Goal: Task Accomplishment & Management: Use online tool/utility

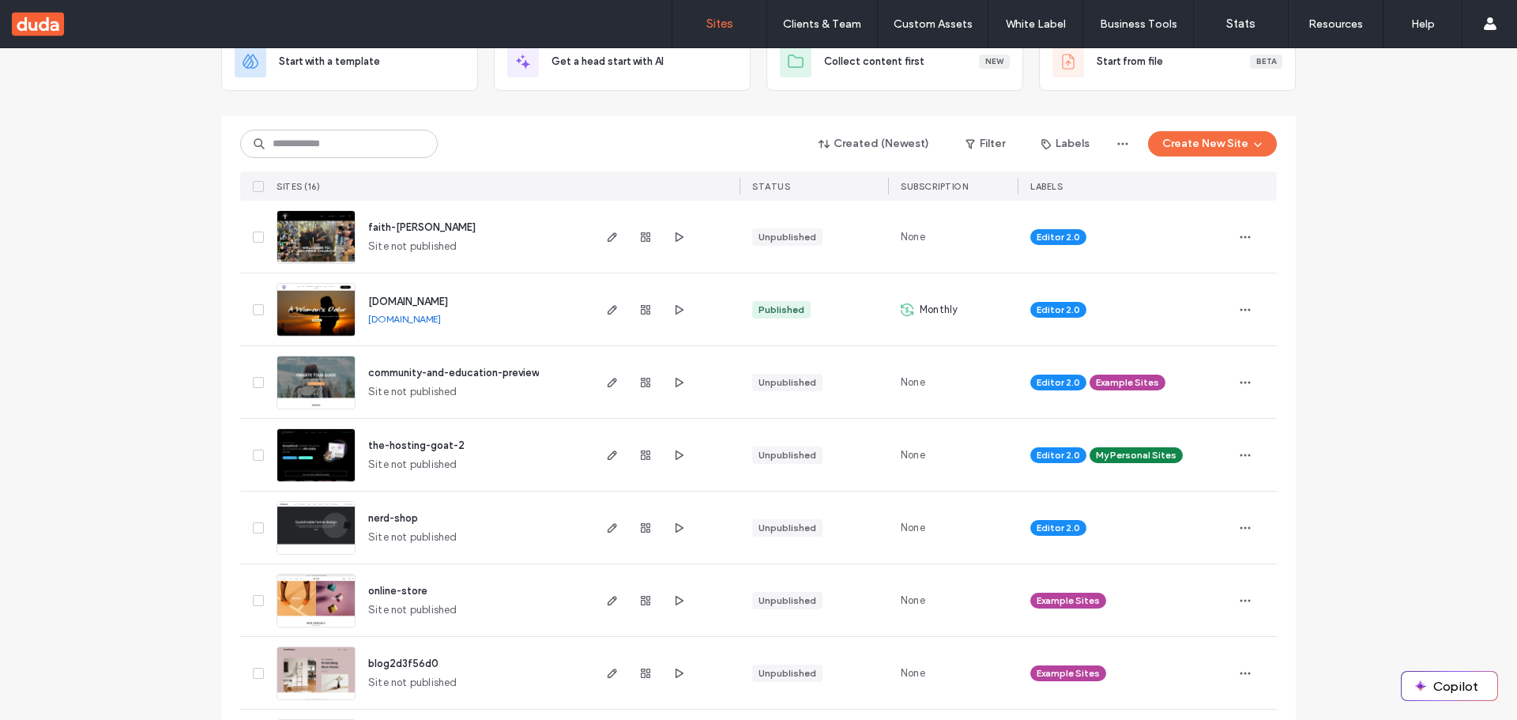
scroll to position [109, 0]
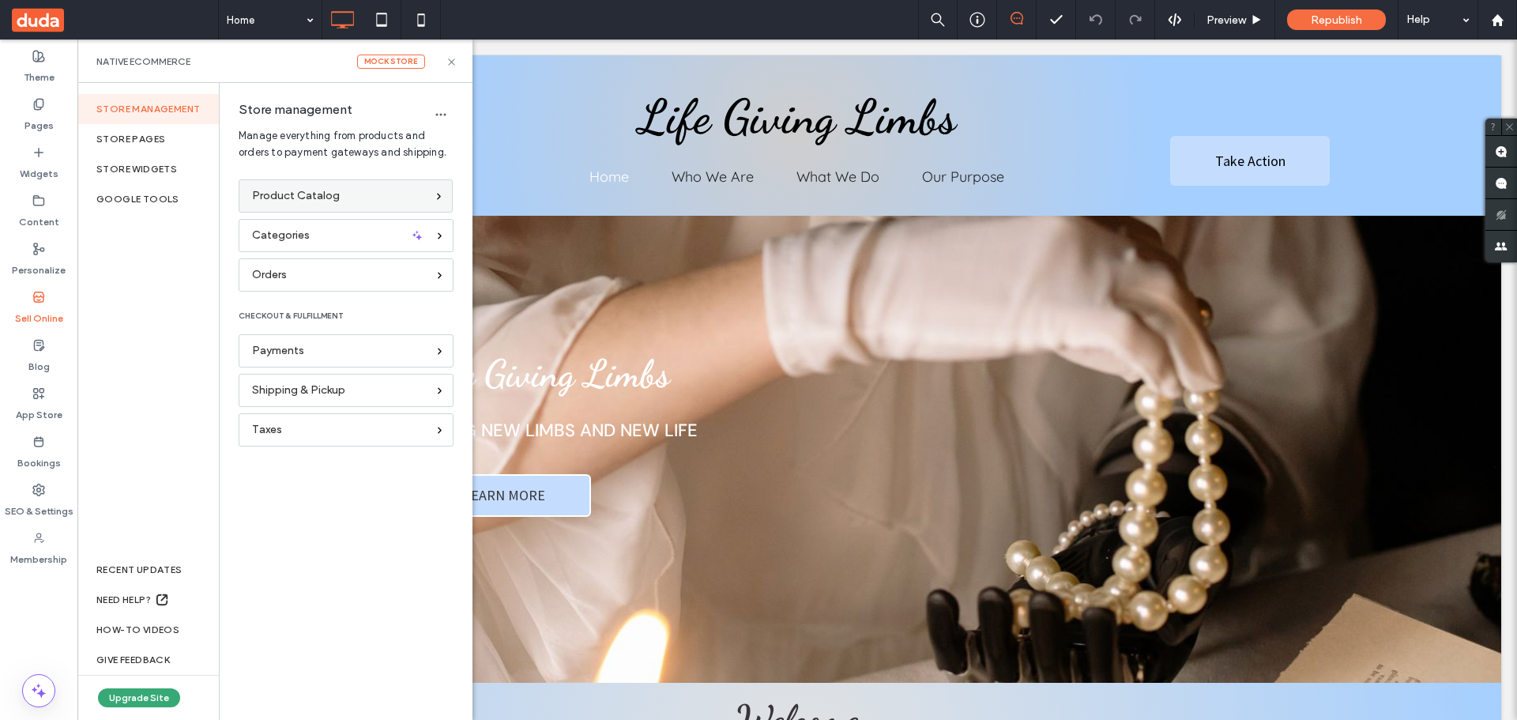
click at [333, 192] on span "Product Catalog" at bounding box center [296, 195] width 88 height 17
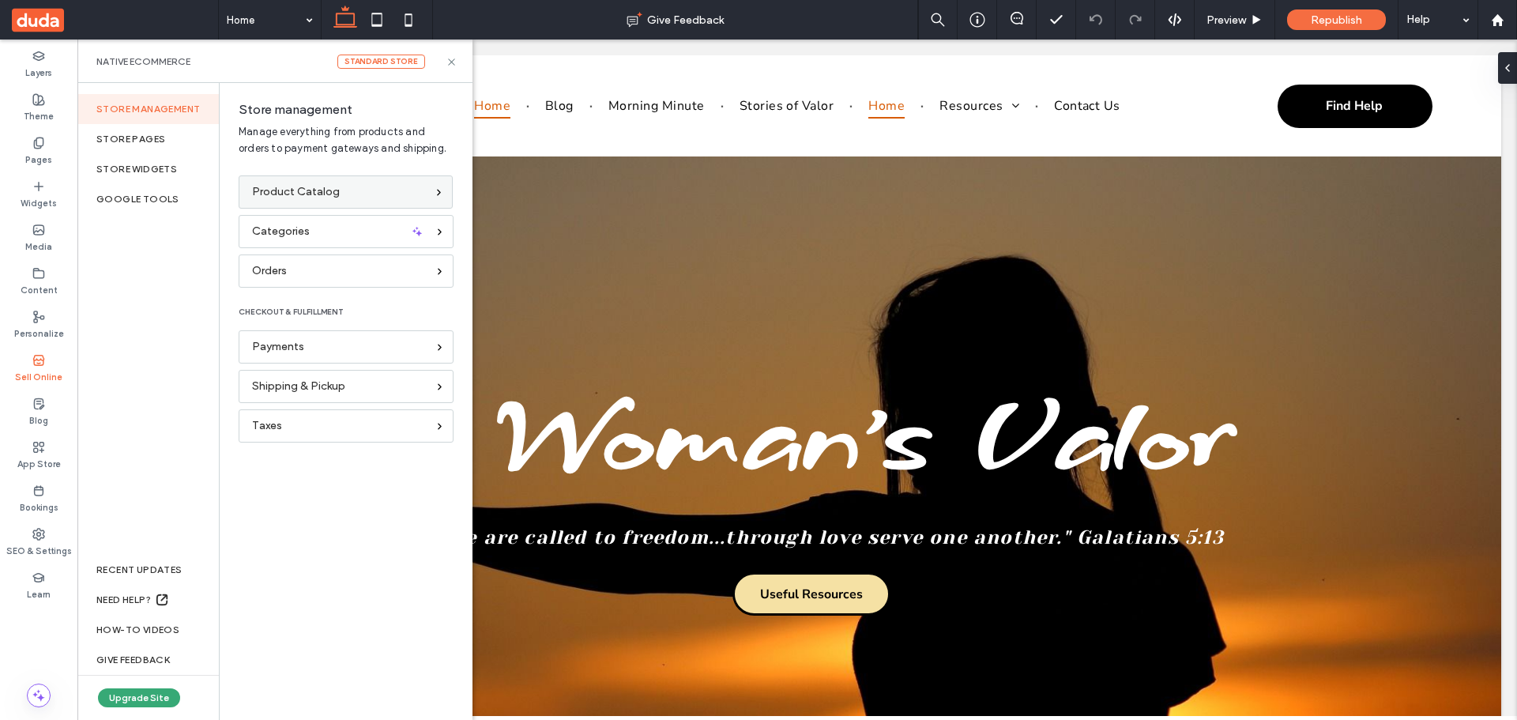
click at [288, 190] on span "Product Catalog" at bounding box center [296, 191] width 88 height 17
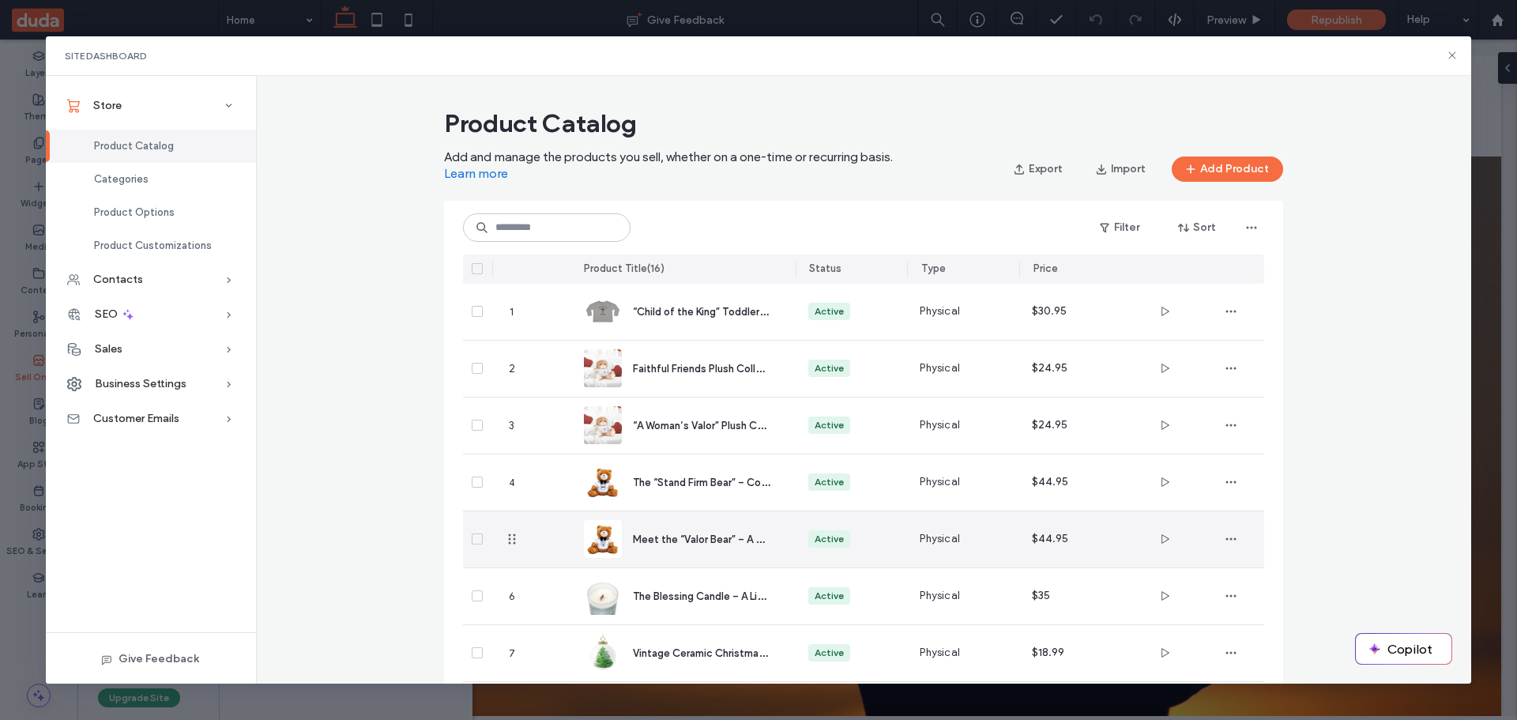
click at [671, 537] on span "Meet the “Valor Bear” – A Hug of Strength and Sweetness" at bounding box center [771, 538] width 276 height 15
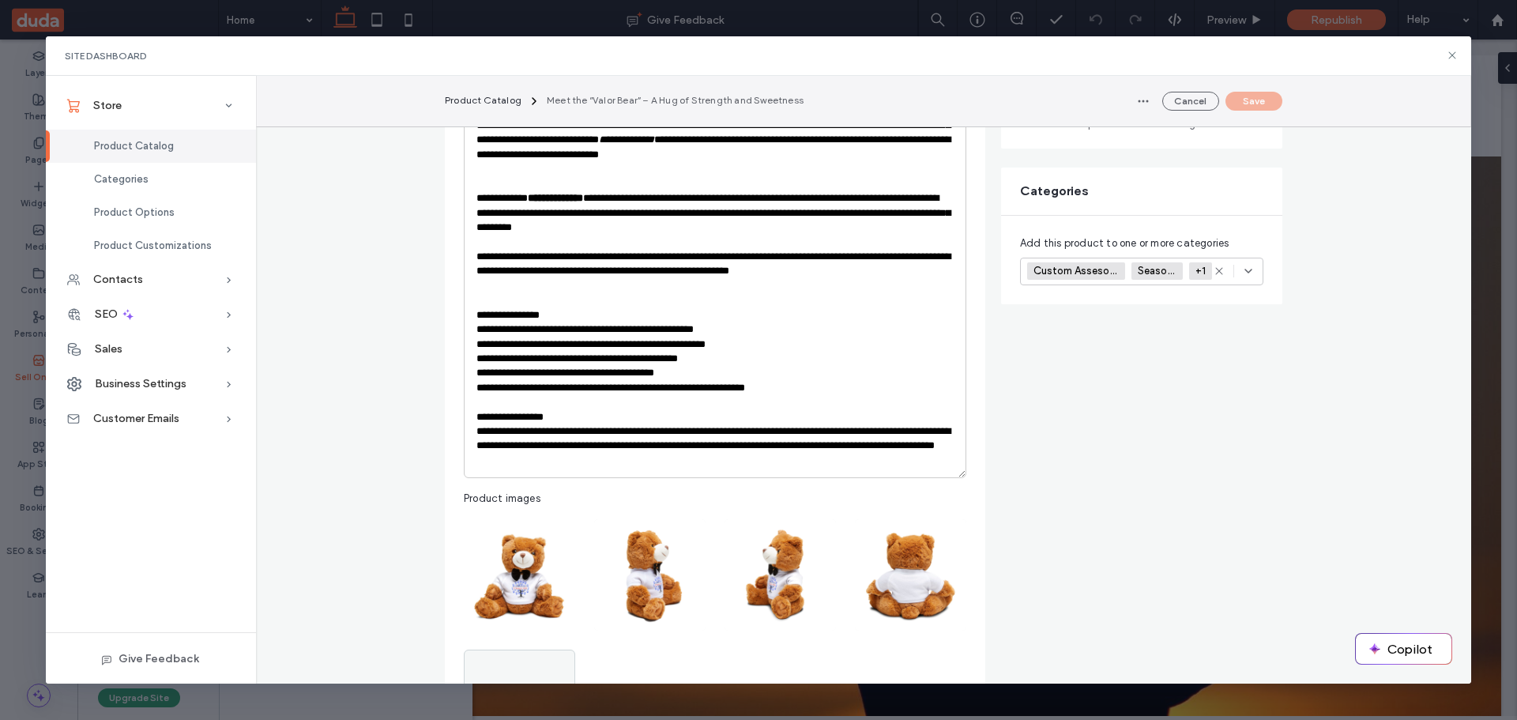
scroll to position [395, 0]
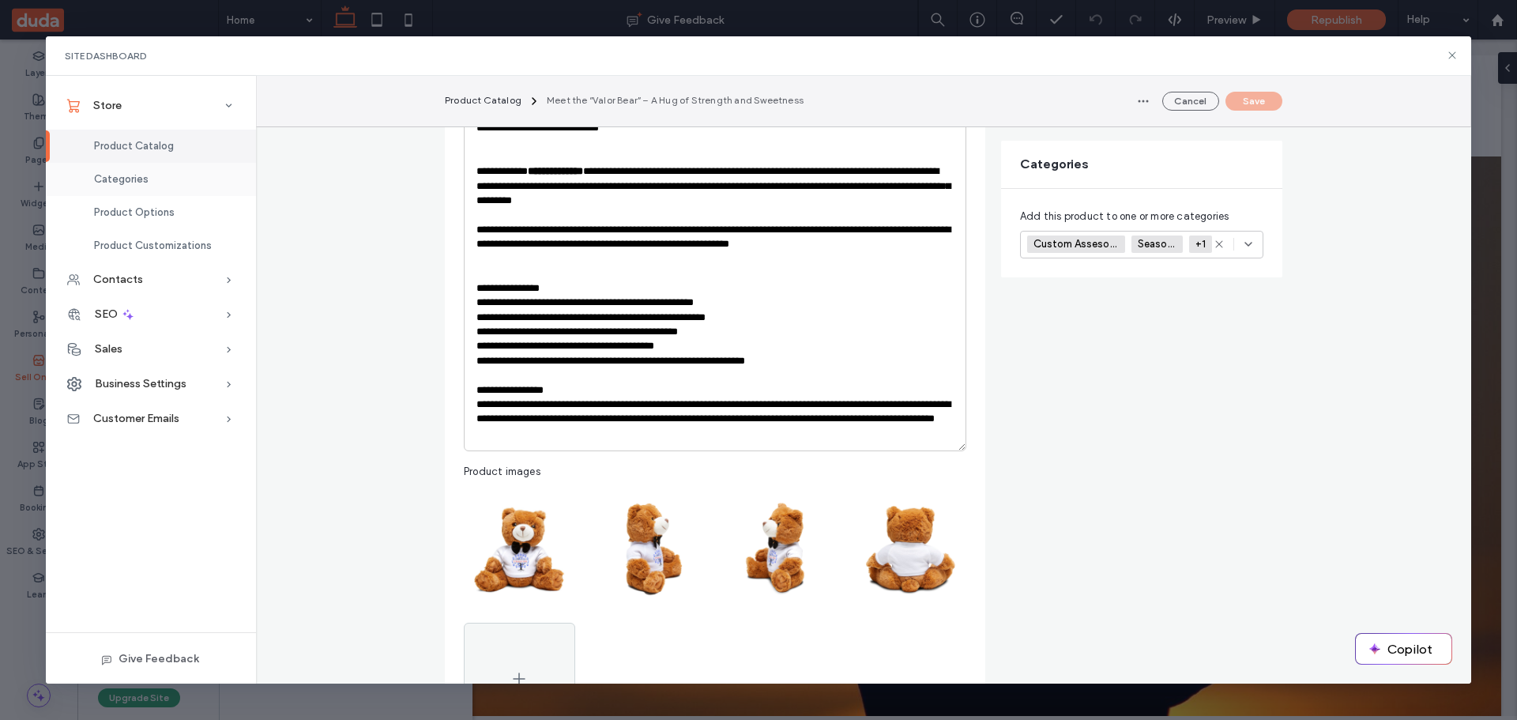
click at [131, 173] on span "Categories" at bounding box center [121, 179] width 55 height 12
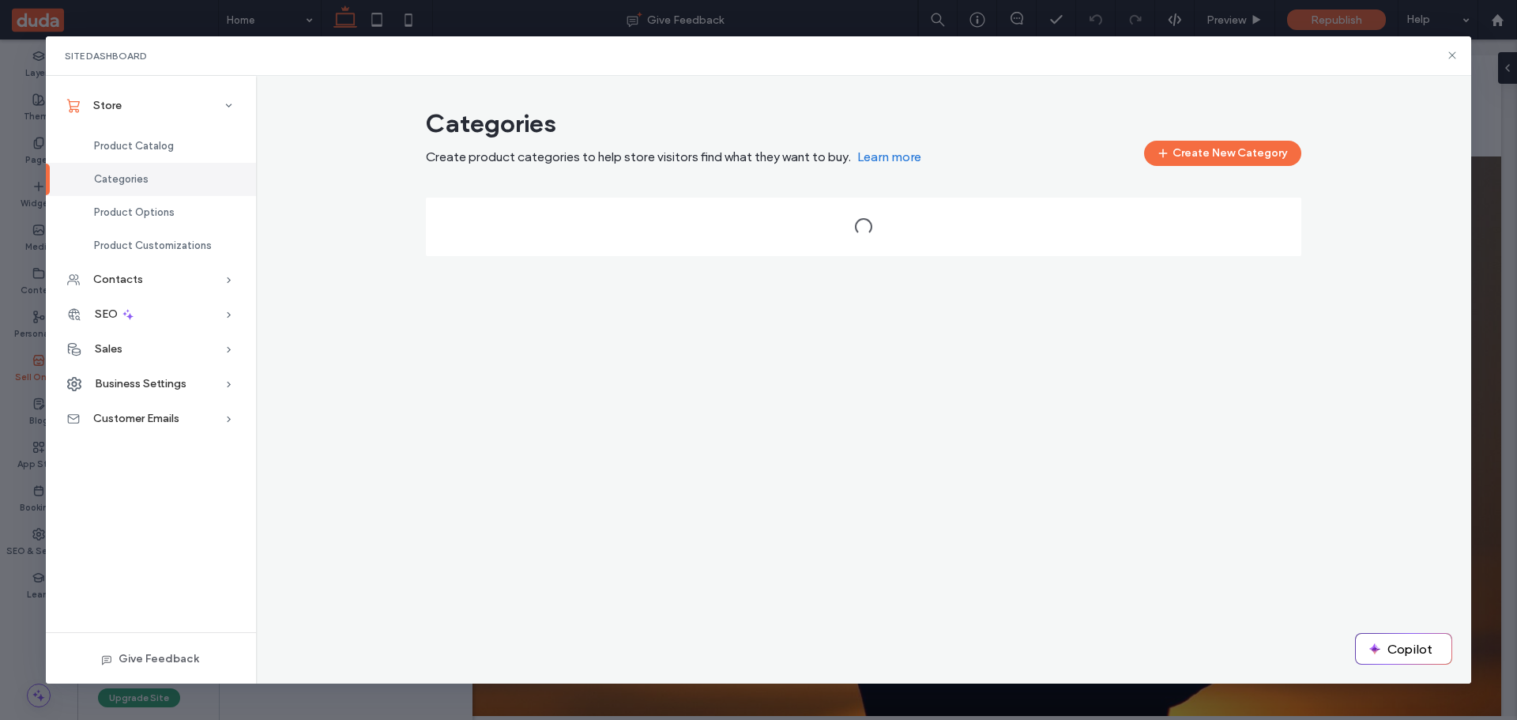
scroll to position [0, 0]
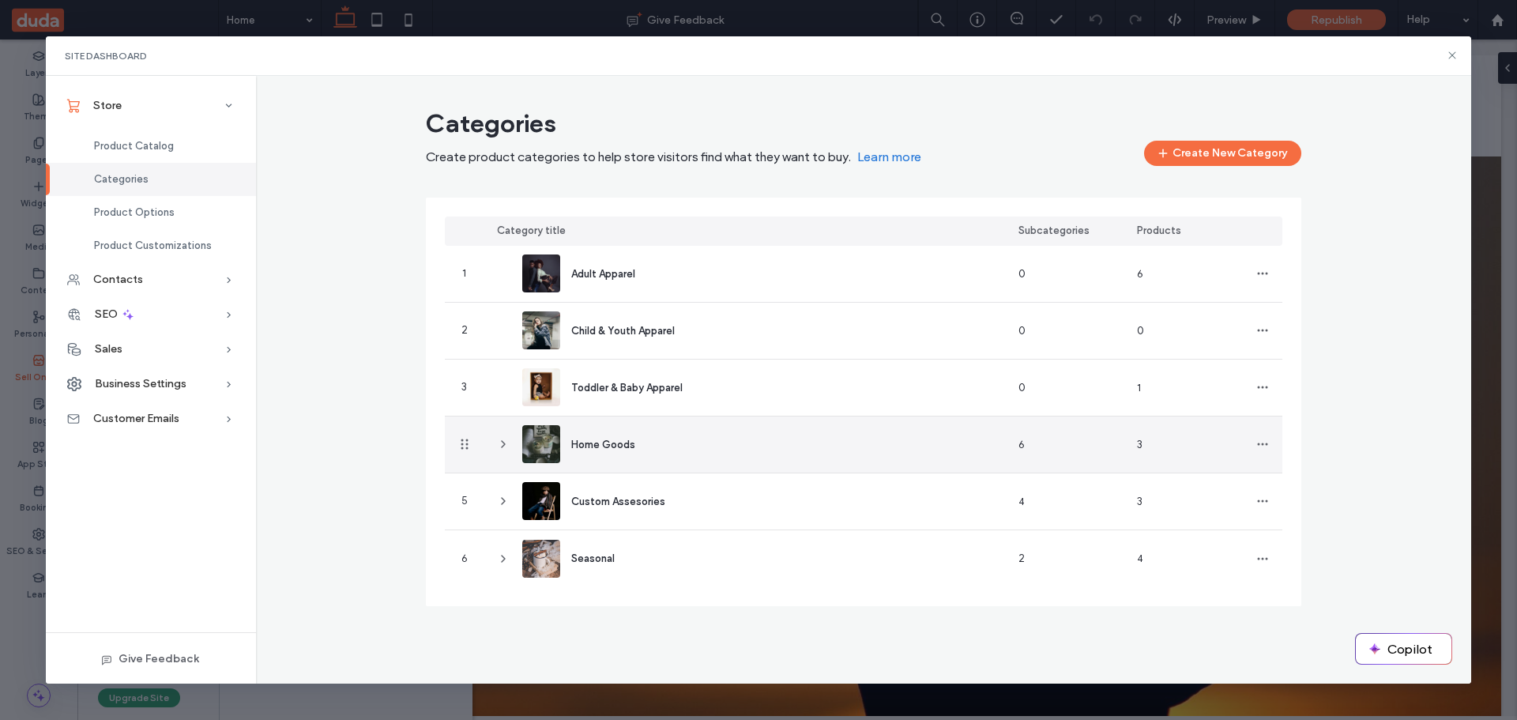
click at [501, 443] on icon at bounding box center [503, 444] width 13 height 13
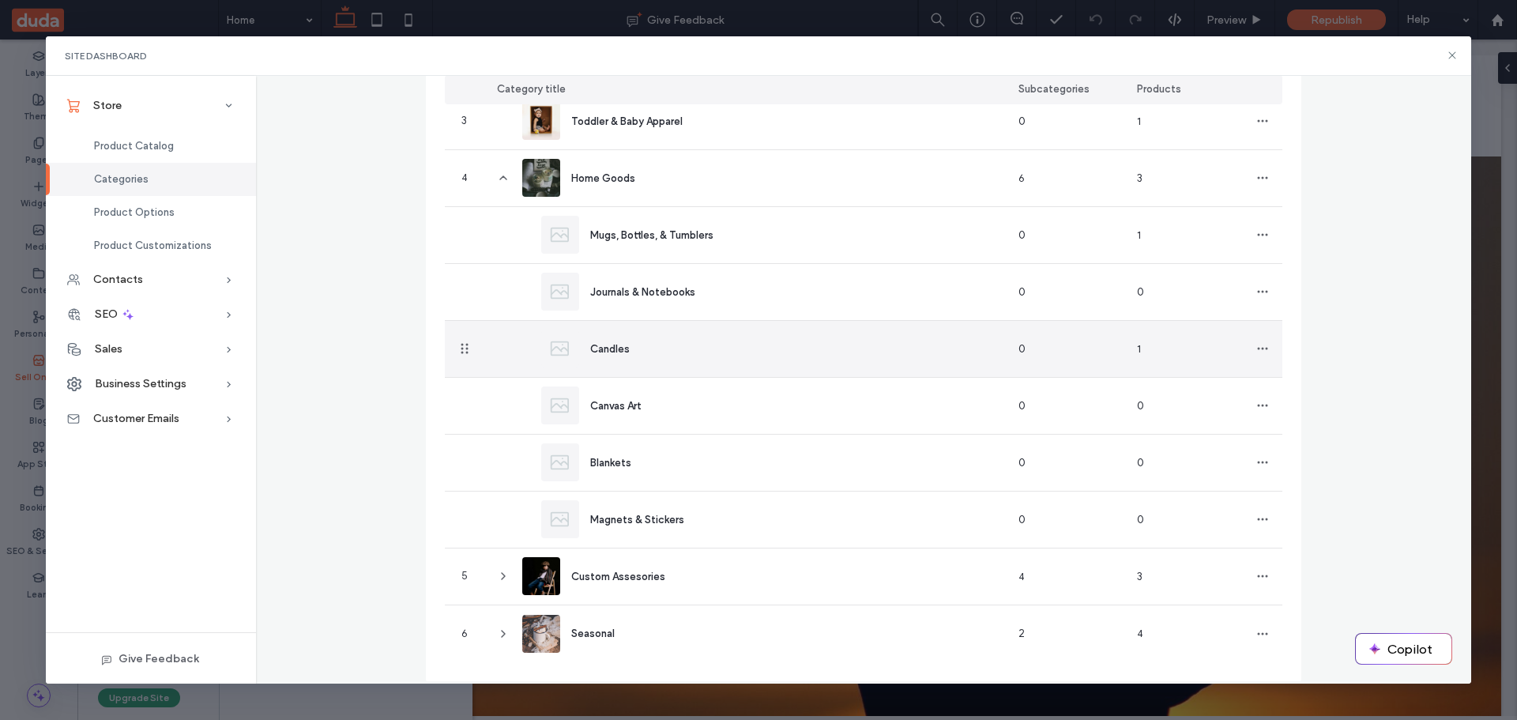
scroll to position [282, 0]
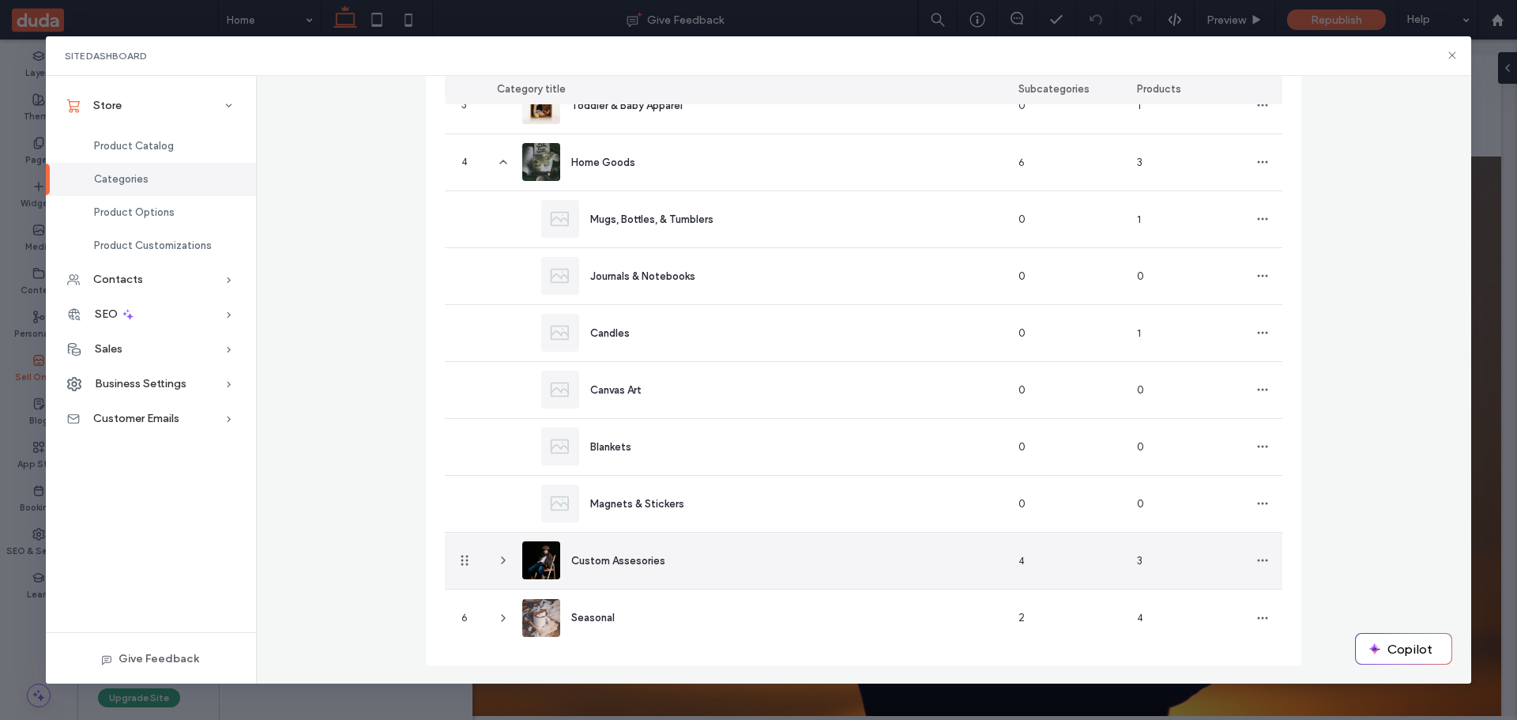
click at [497, 564] on icon at bounding box center [503, 560] width 13 height 13
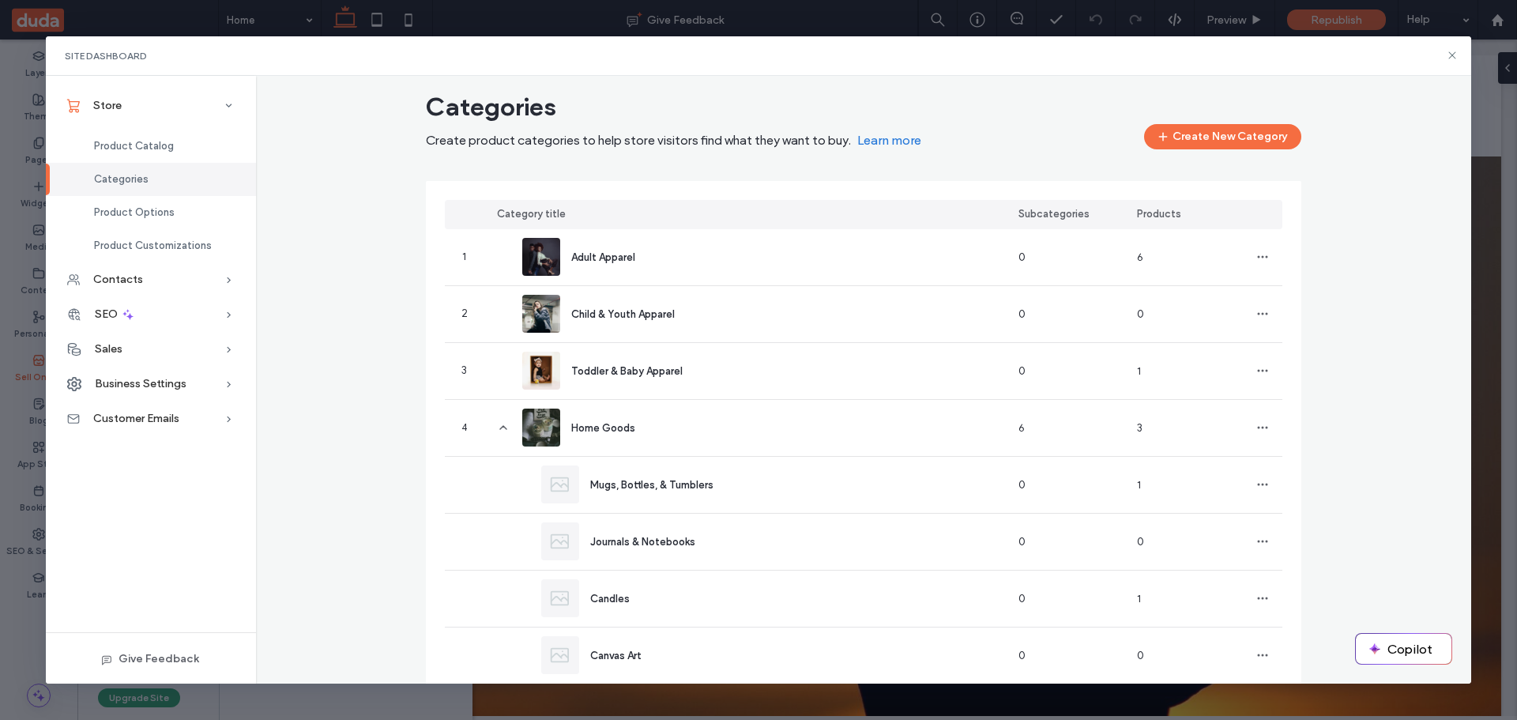
scroll to position [0, 0]
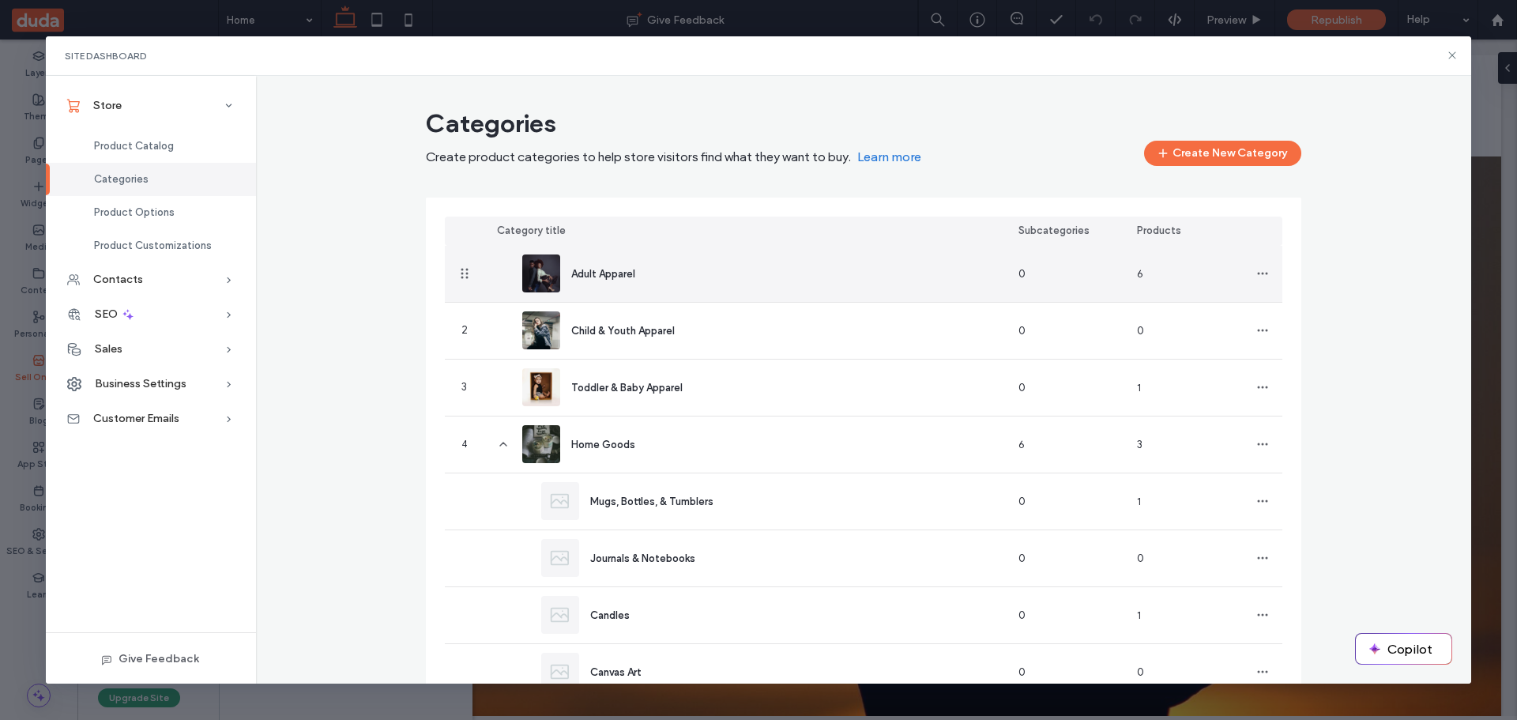
click at [600, 275] on span "Adult Apparel" at bounding box center [603, 274] width 64 height 12
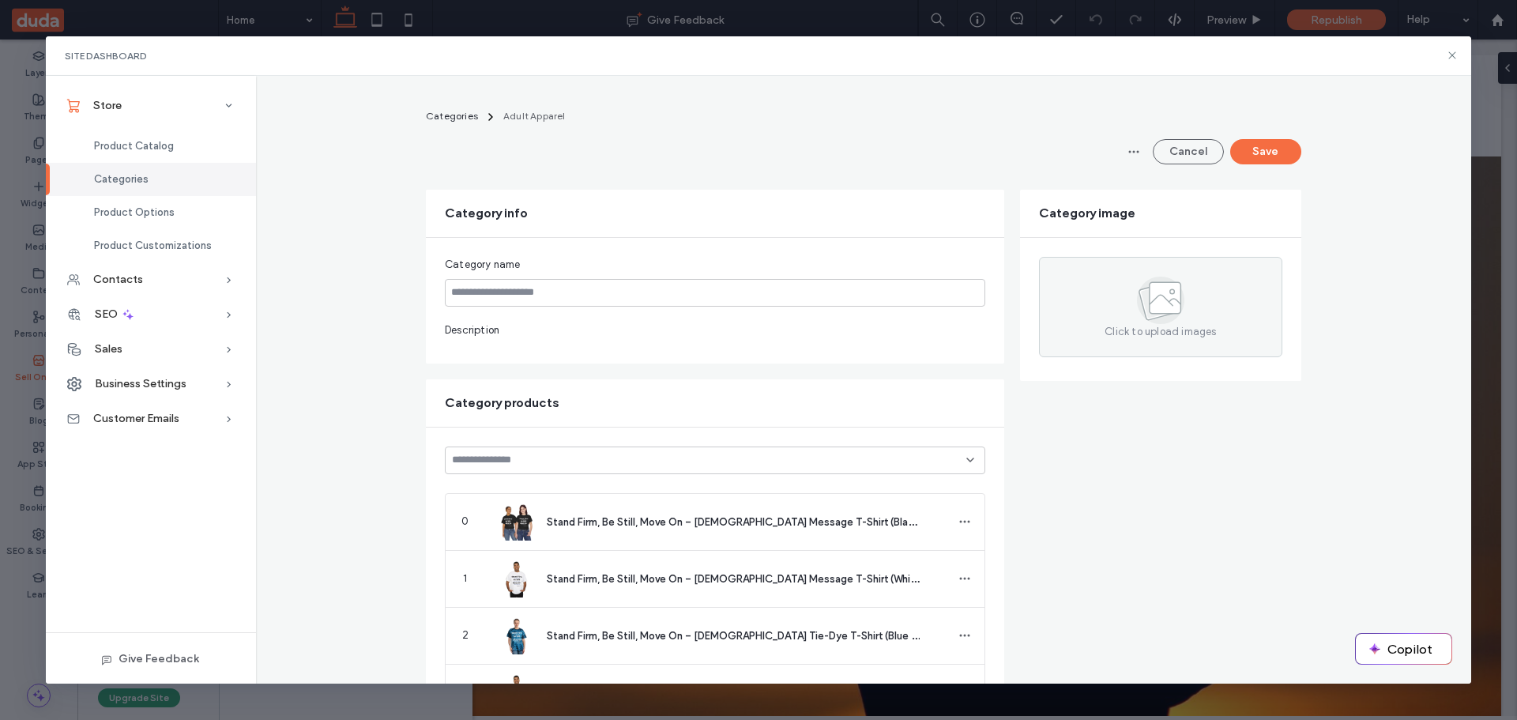
type input "**********"
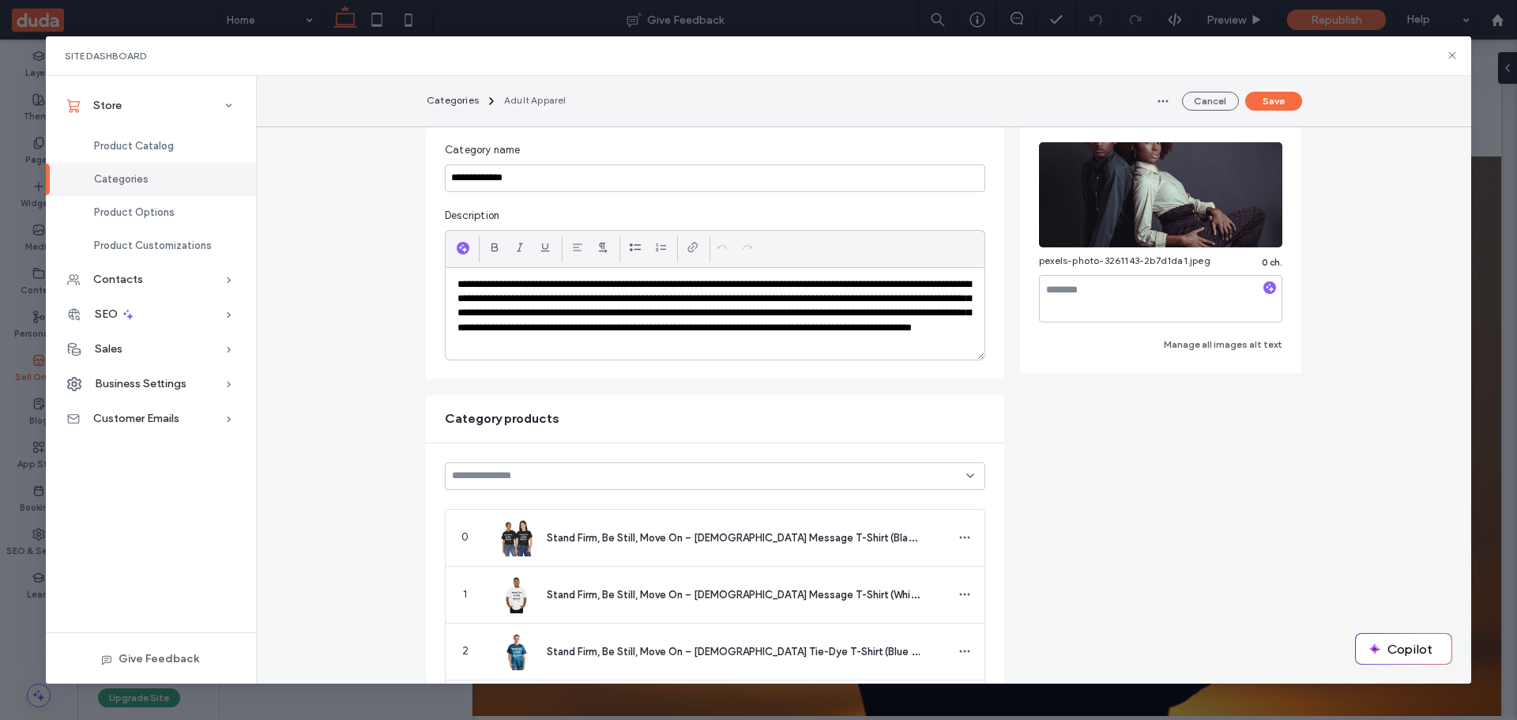
scroll to position [79, 0]
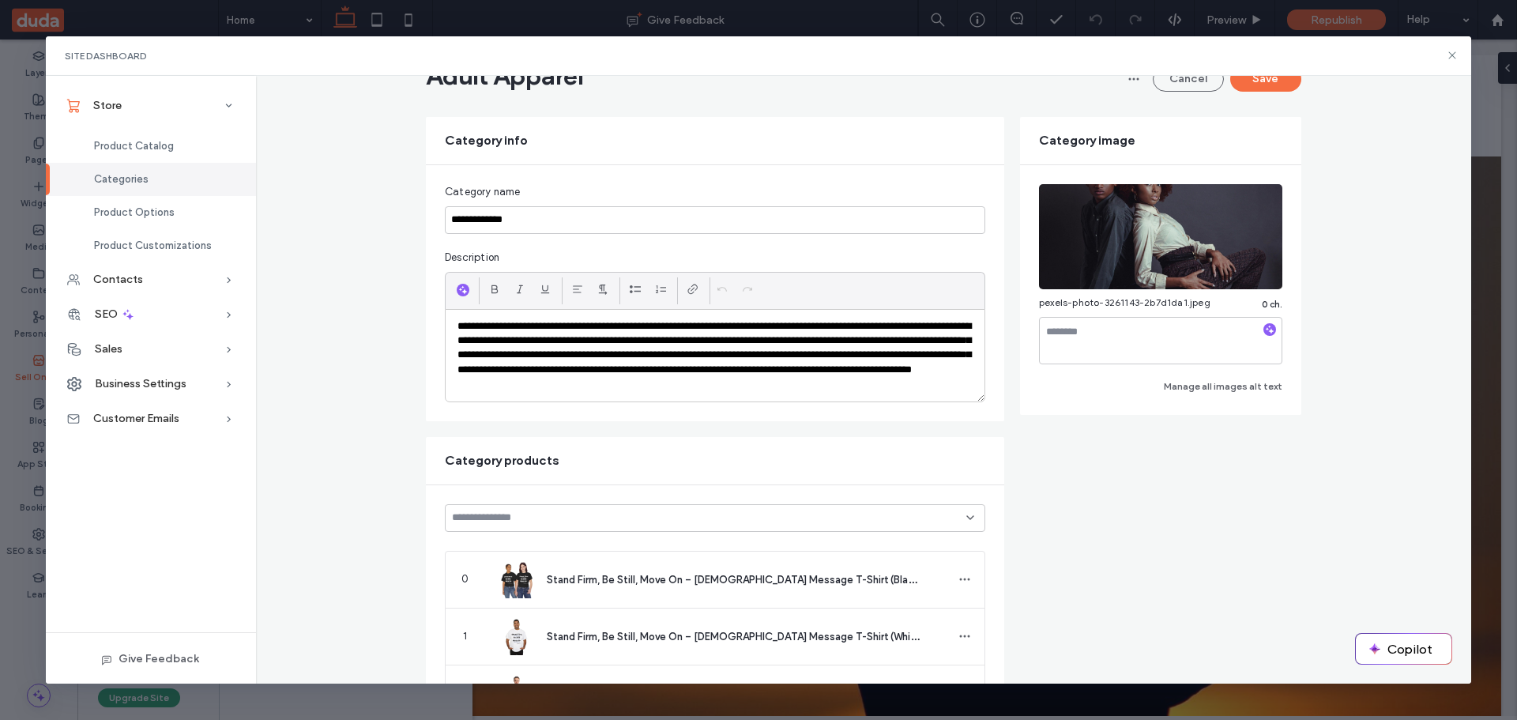
click at [344, 392] on div "**********" at bounding box center [864, 664] width 1216 height 1285
click at [1454, 56] on icon at bounding box center [1452, 55] width 13 height 13
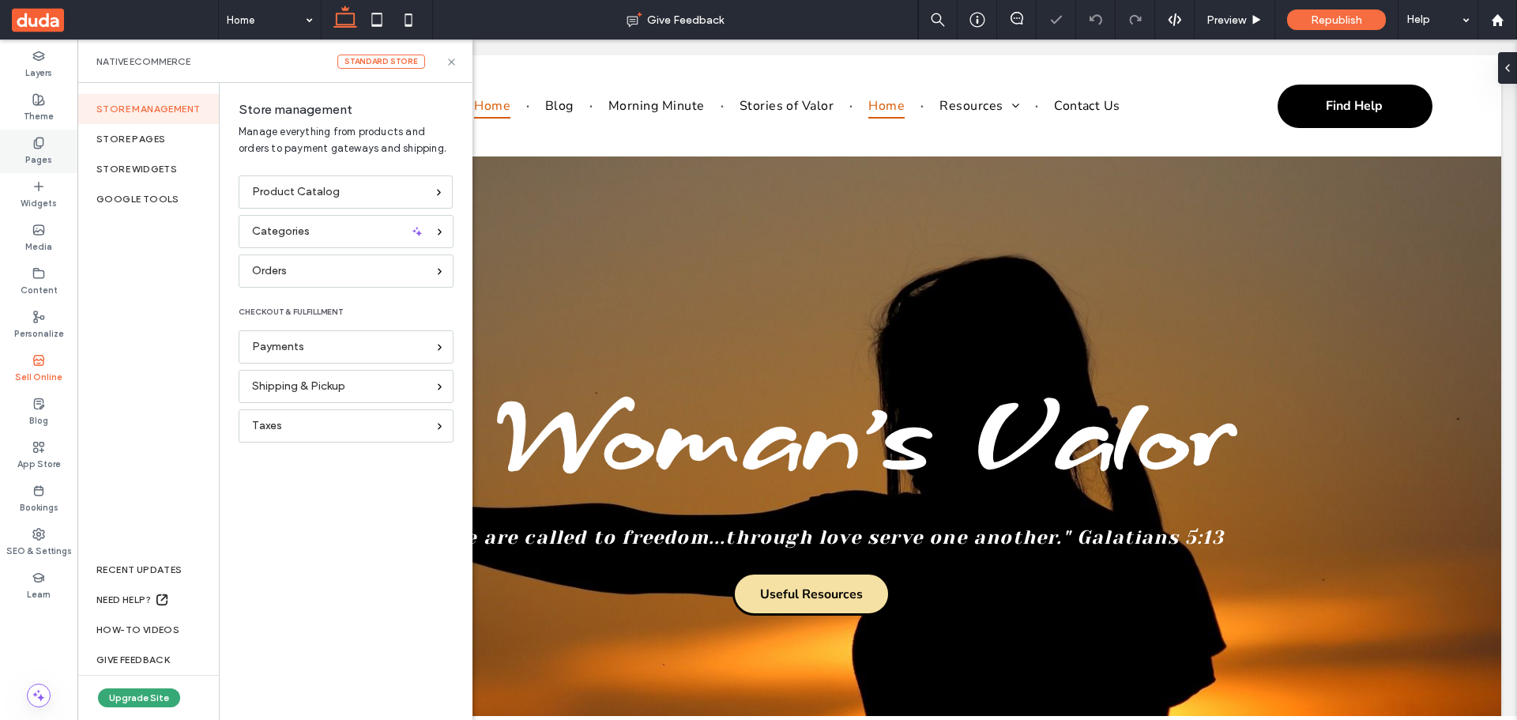
scroll to position [0, 0]
click at [32, 134] on div "Pages" at bounding box center [38, 151] width 77 height 43
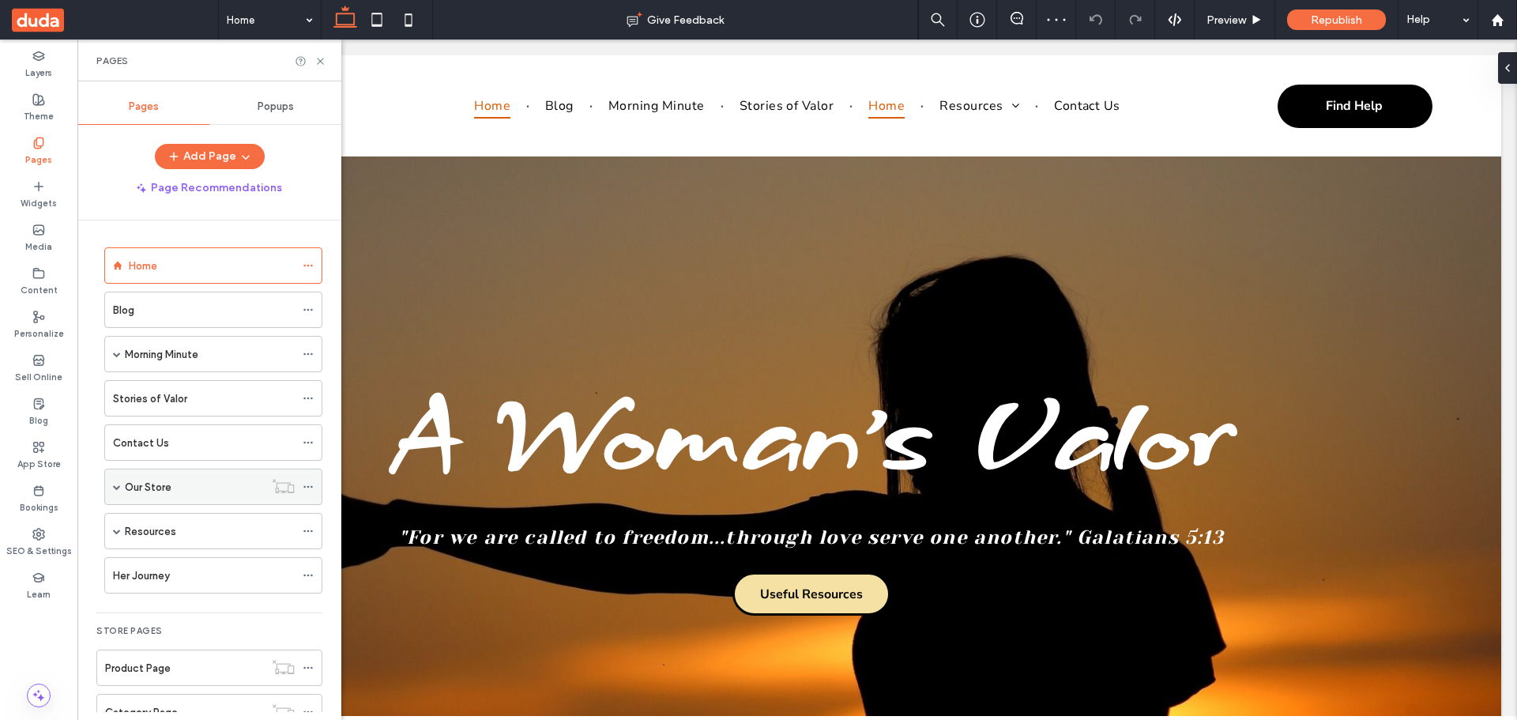
click at [166, 486] on label "Our Store" at bounding box center [148, 487] width 47 height 28
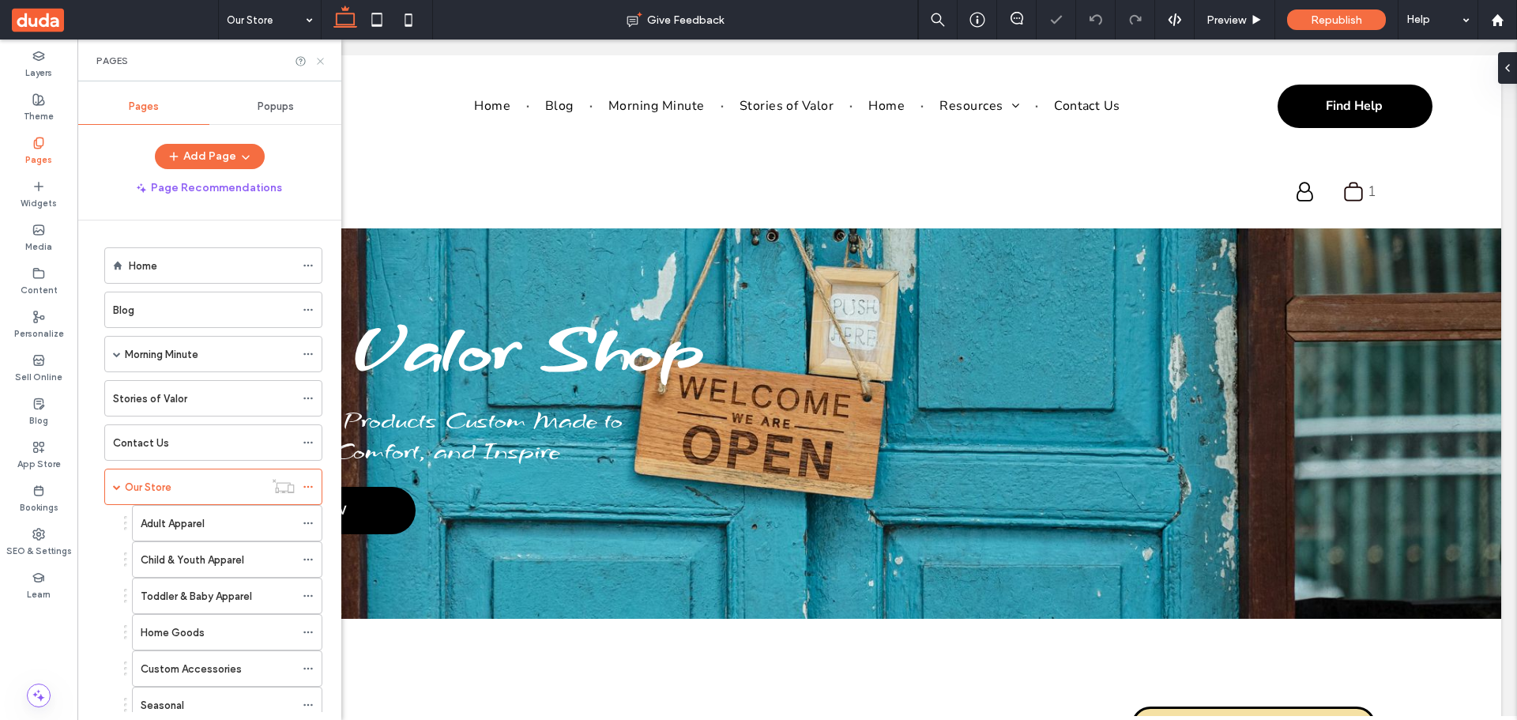
click at [322, 62] on use at bounding box center [320, 61] width 6 height 6
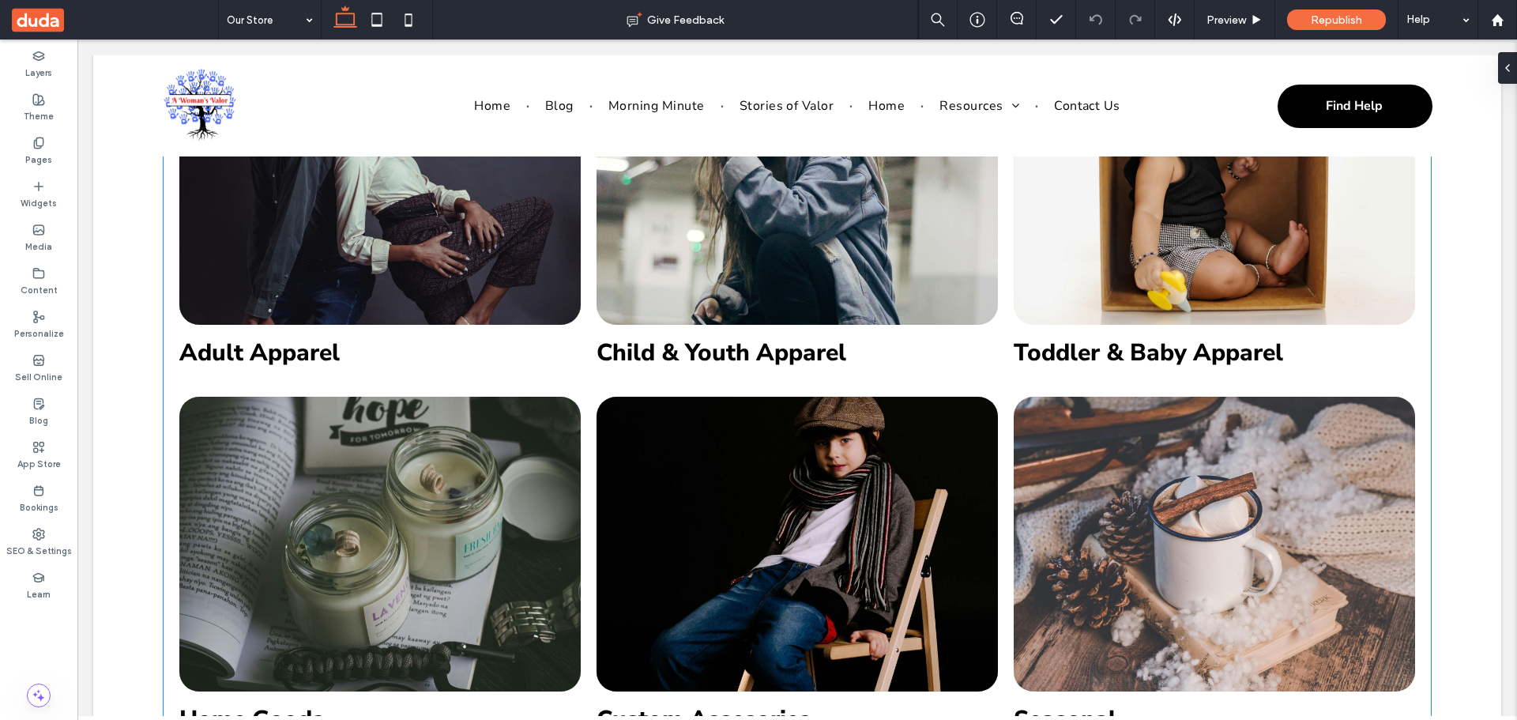
scroll to position [1659, 0]
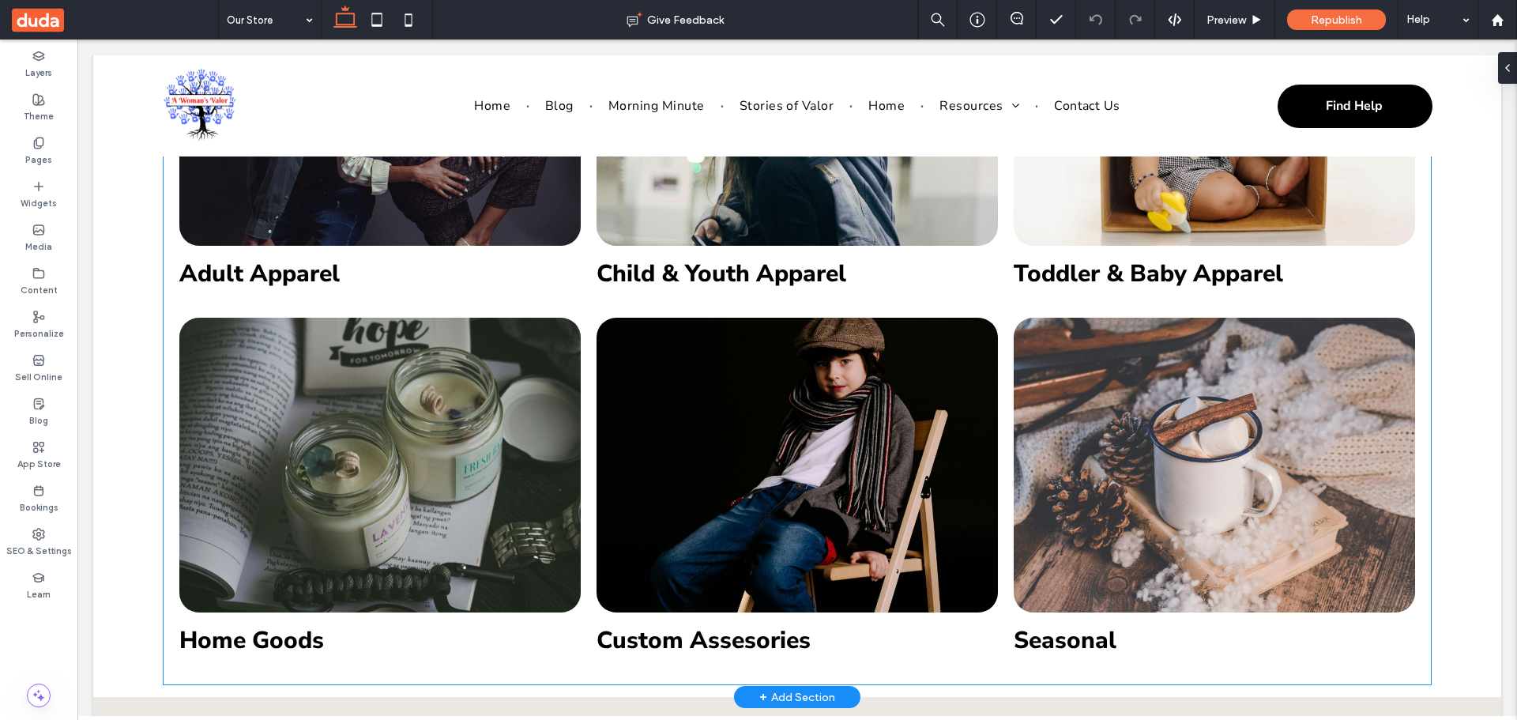
click at [840, 472] on link at bounding box center [796, 465] width 401 height 295
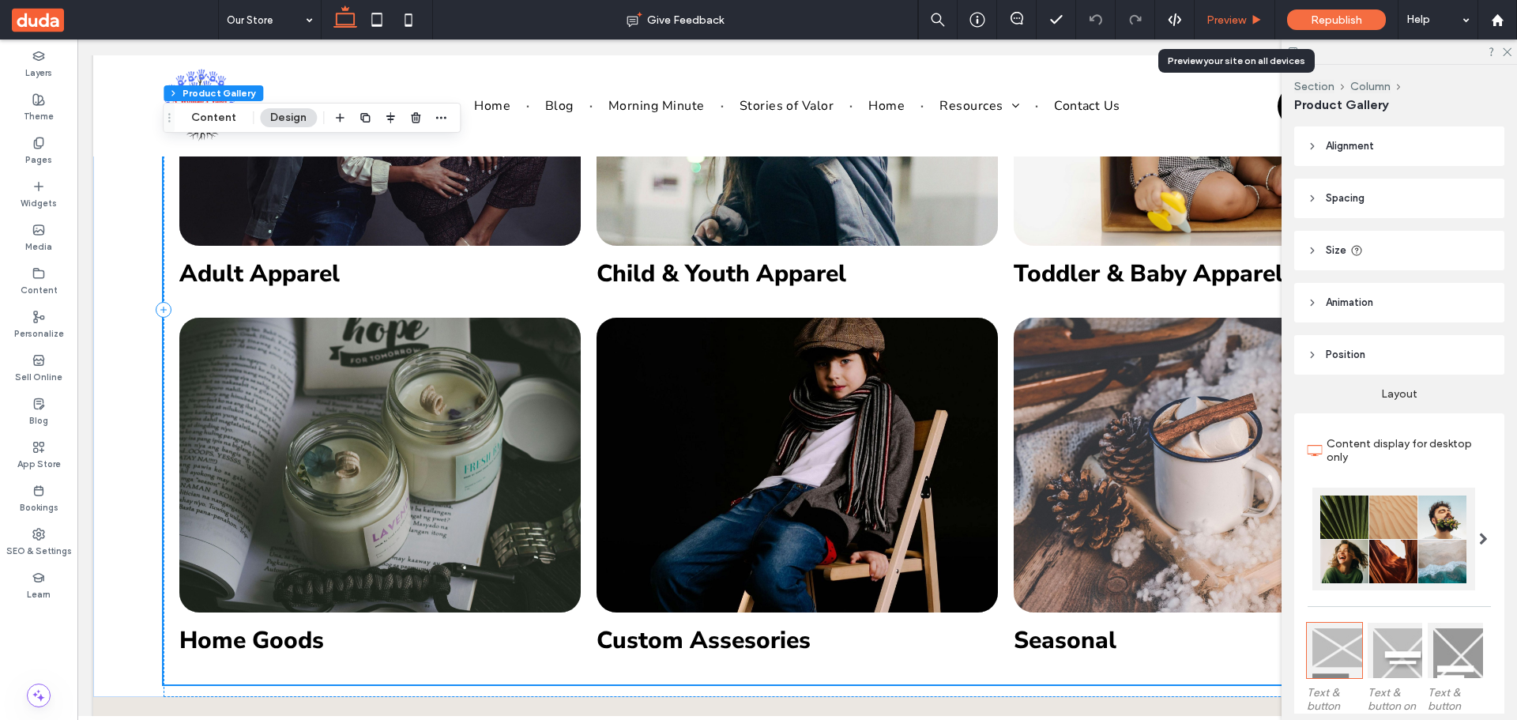
click at [1240, 19] on span "Preview" at bounding box center [1225, 19] width 39 height 13
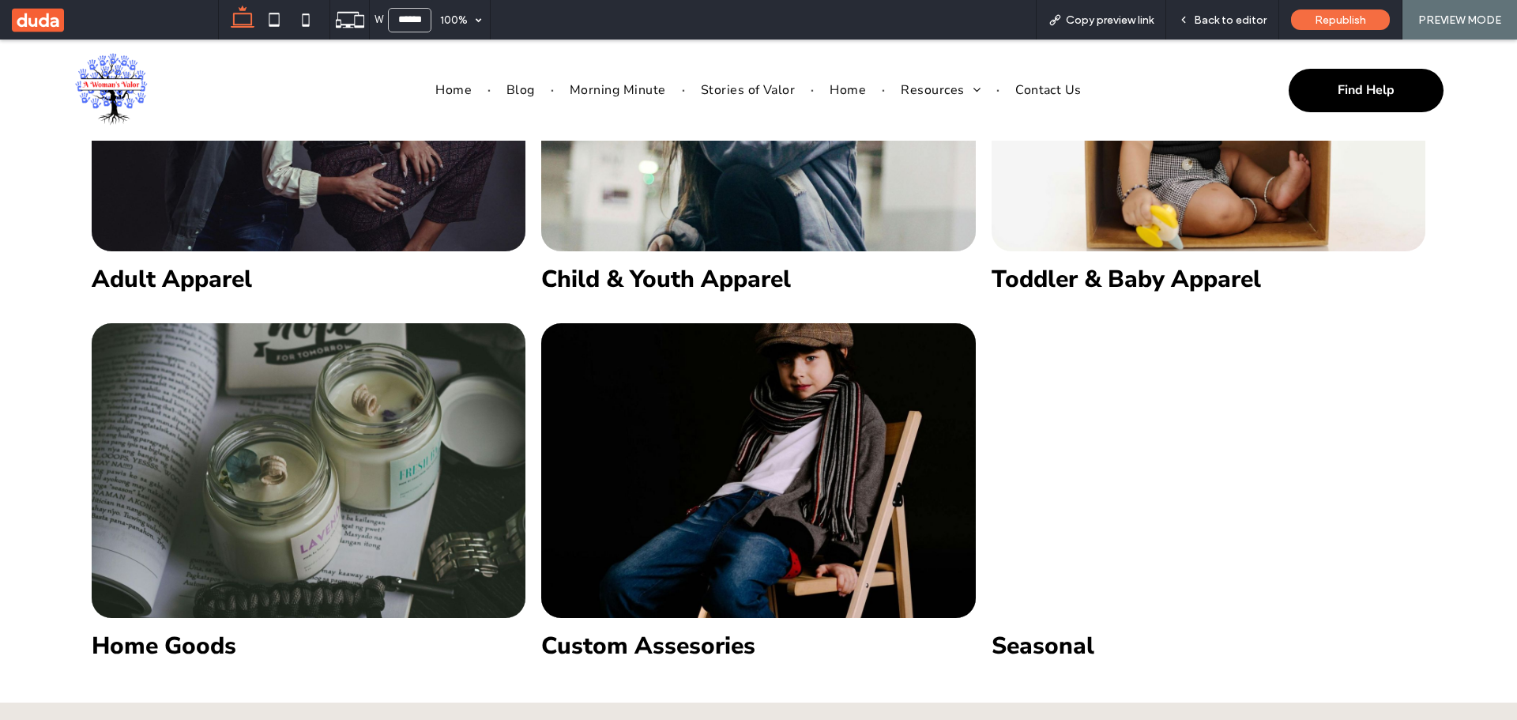
scroll to position [1665, 0]
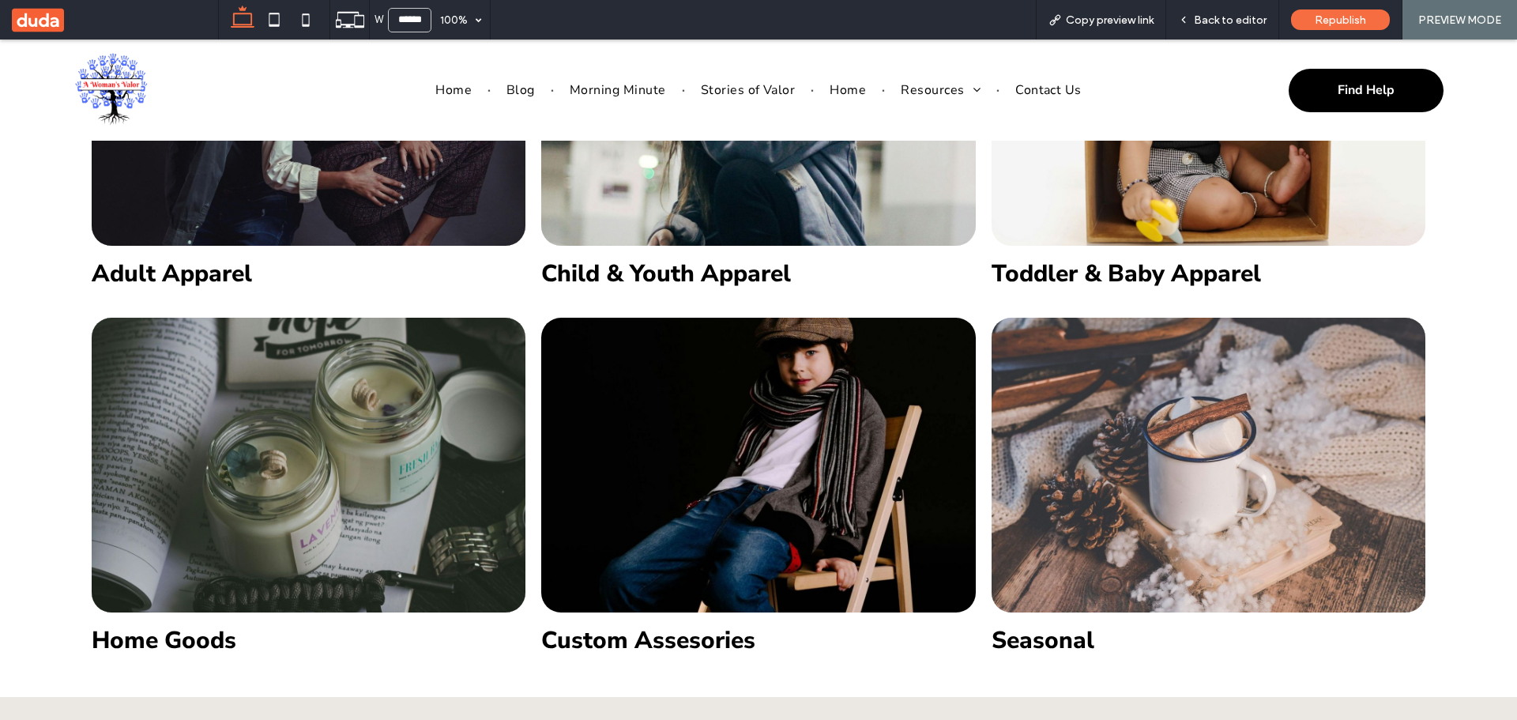
click at [803, 383] on link at bounding box center [758, 465] width 434 height 295
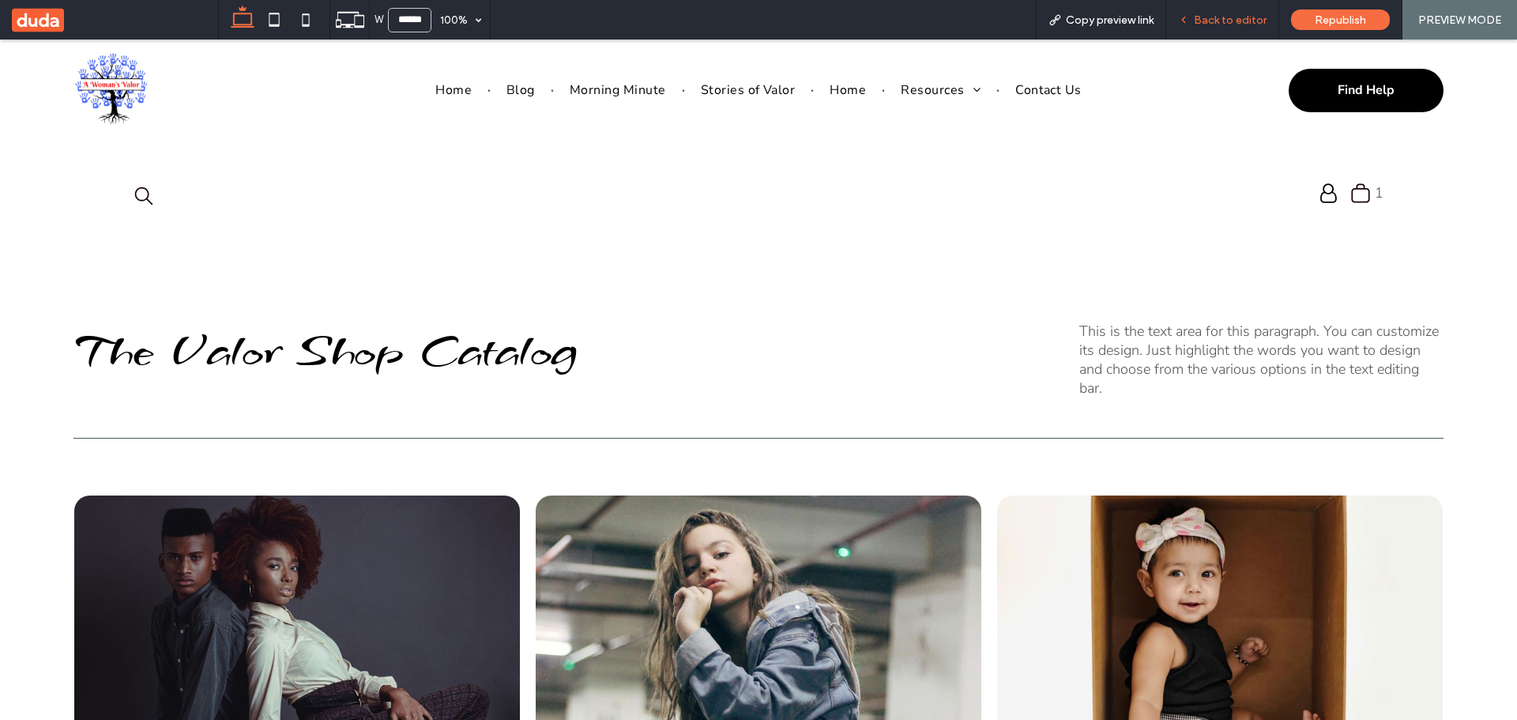
click at [1221, 24] on span "Back to editor" at bounding box center [1230, 19] width 73 height 13
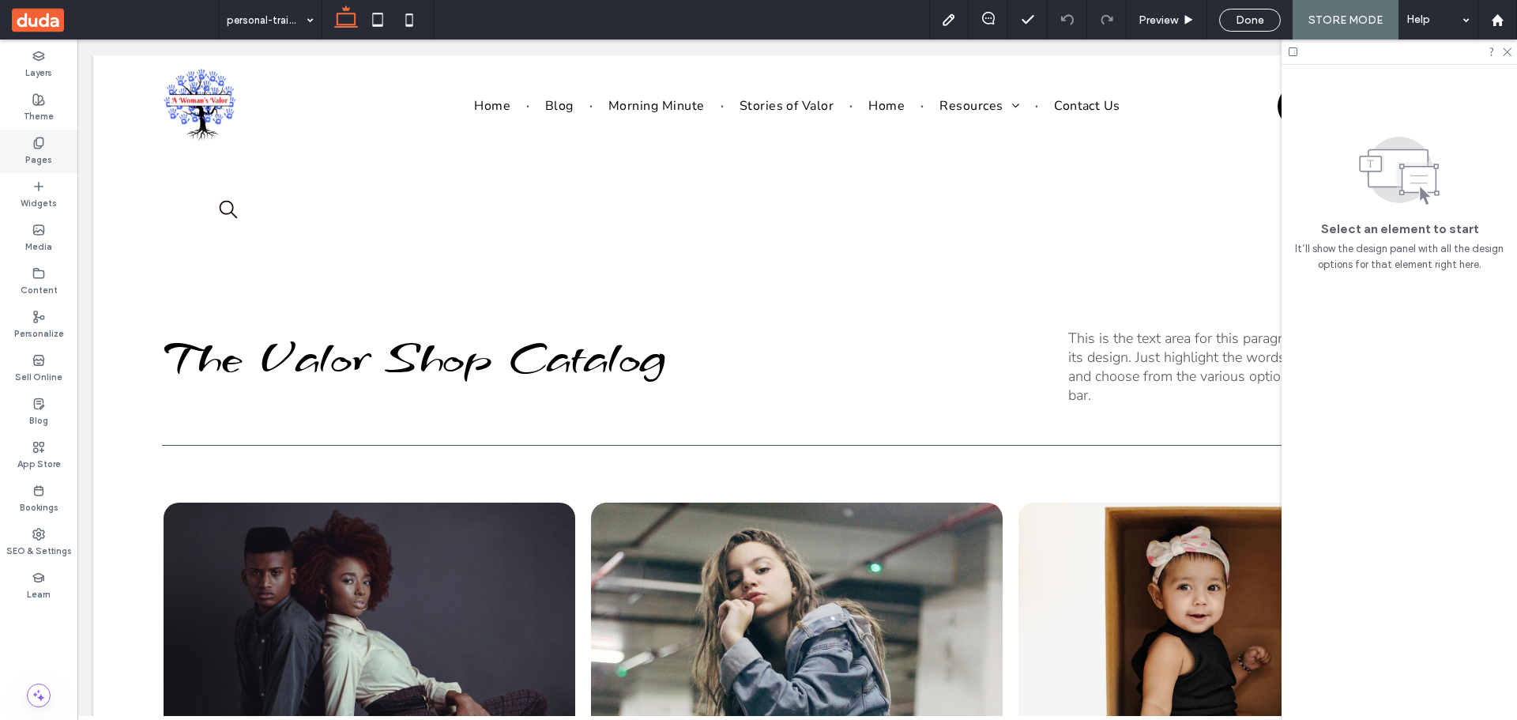
click at [34, 144] on use at bounding box center [38, 142] width 9 height 10
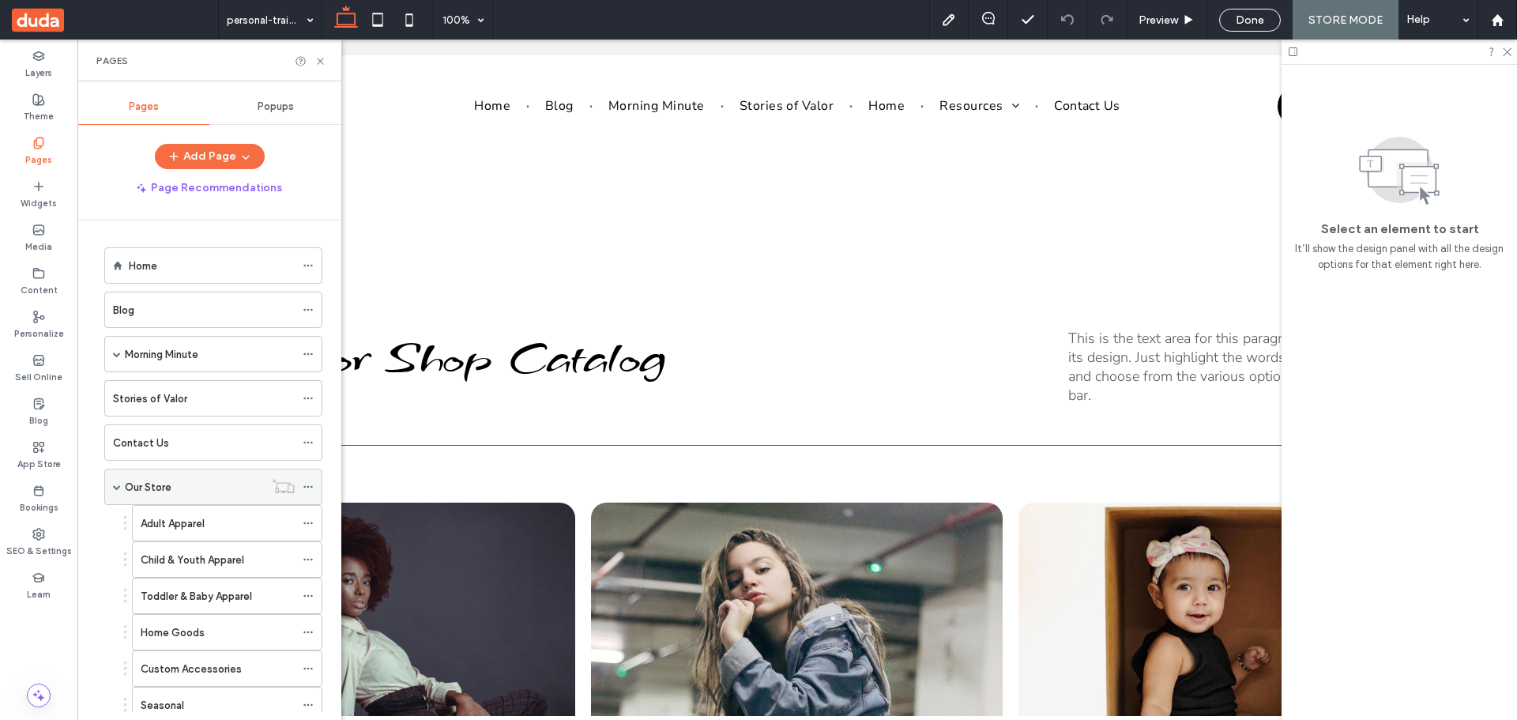
click at [213, 480] on div "Our Store" at bounding box center [194, 487] width 139 height 17
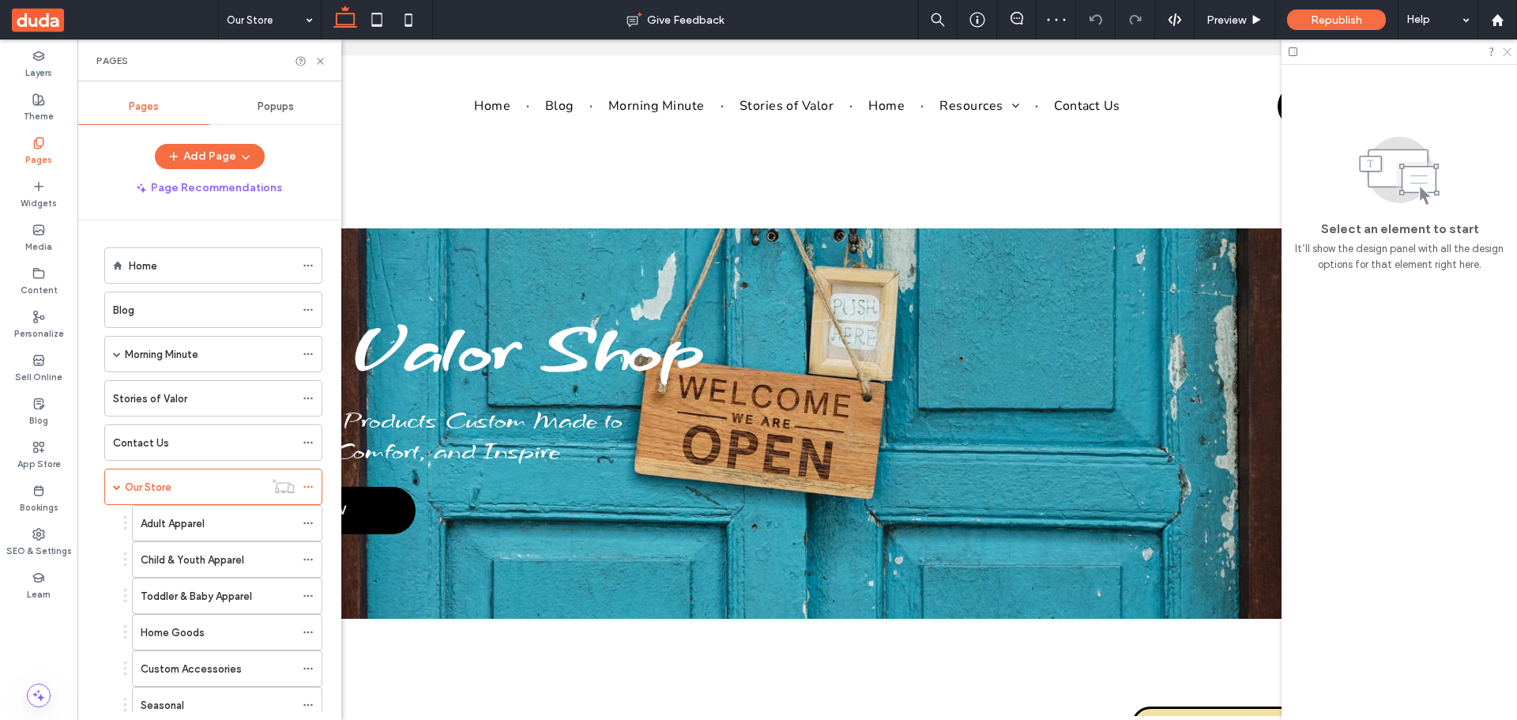
click at [1506, 47] on div at bounding box center [1398, 51] width 235 height 24
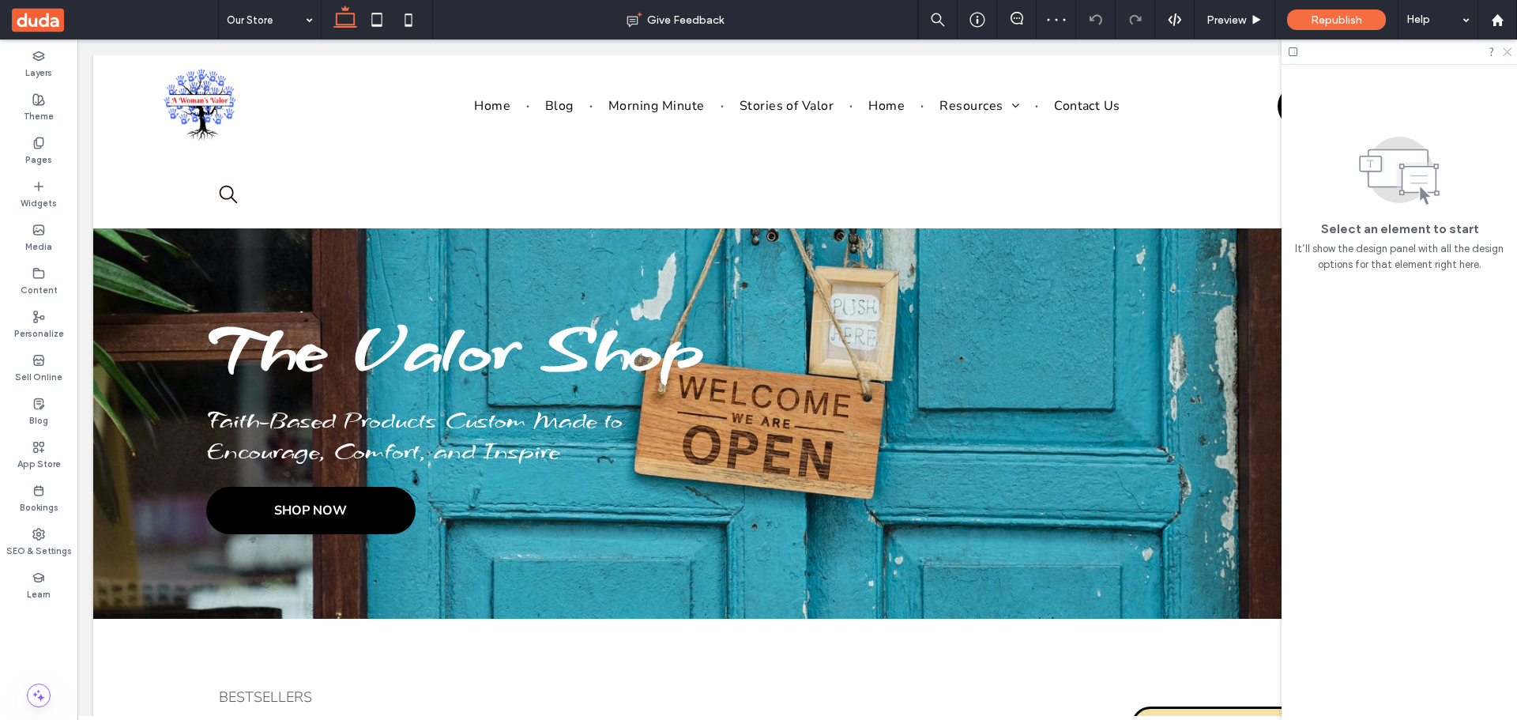
click at [1506, 49] on icon at bounding box center [1506, 51] width 10 height 10
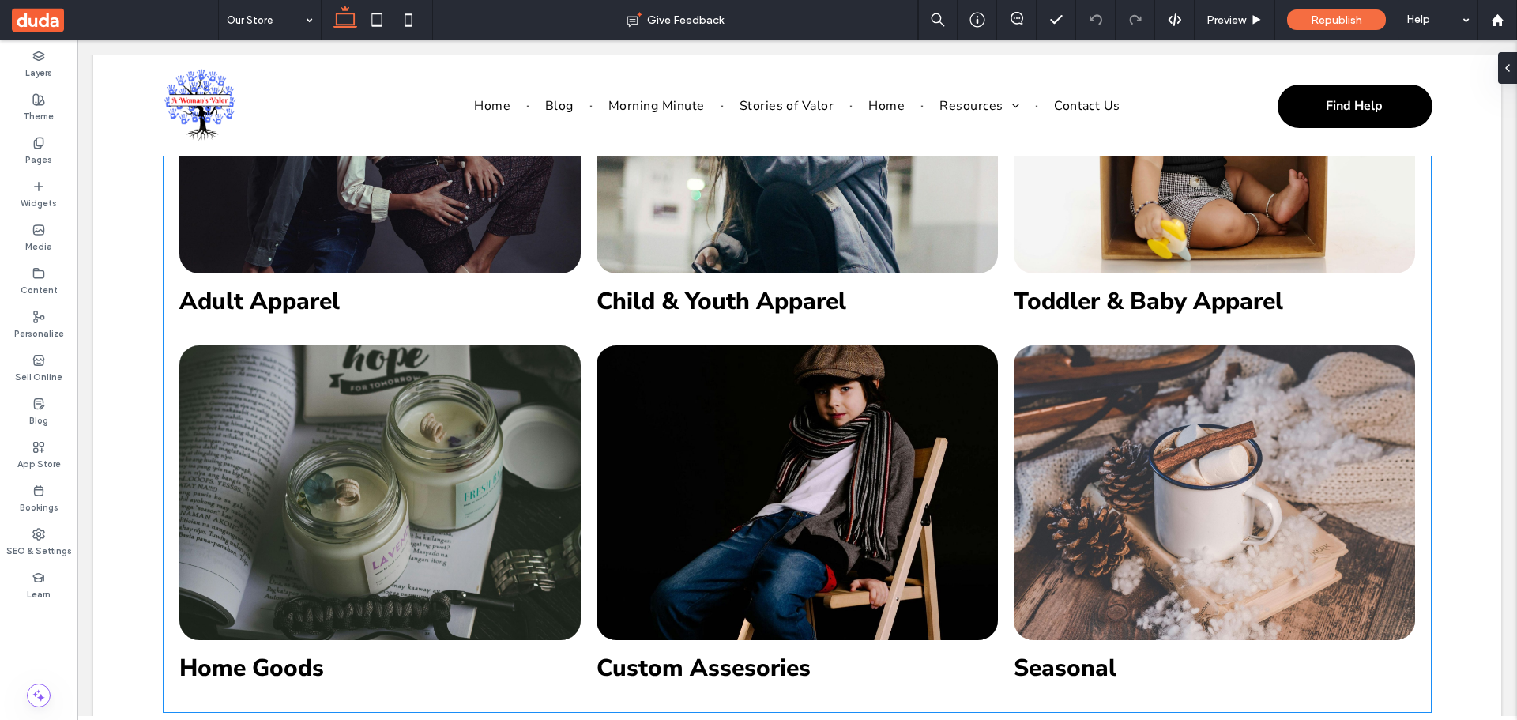
scroll to position [1659, 0]
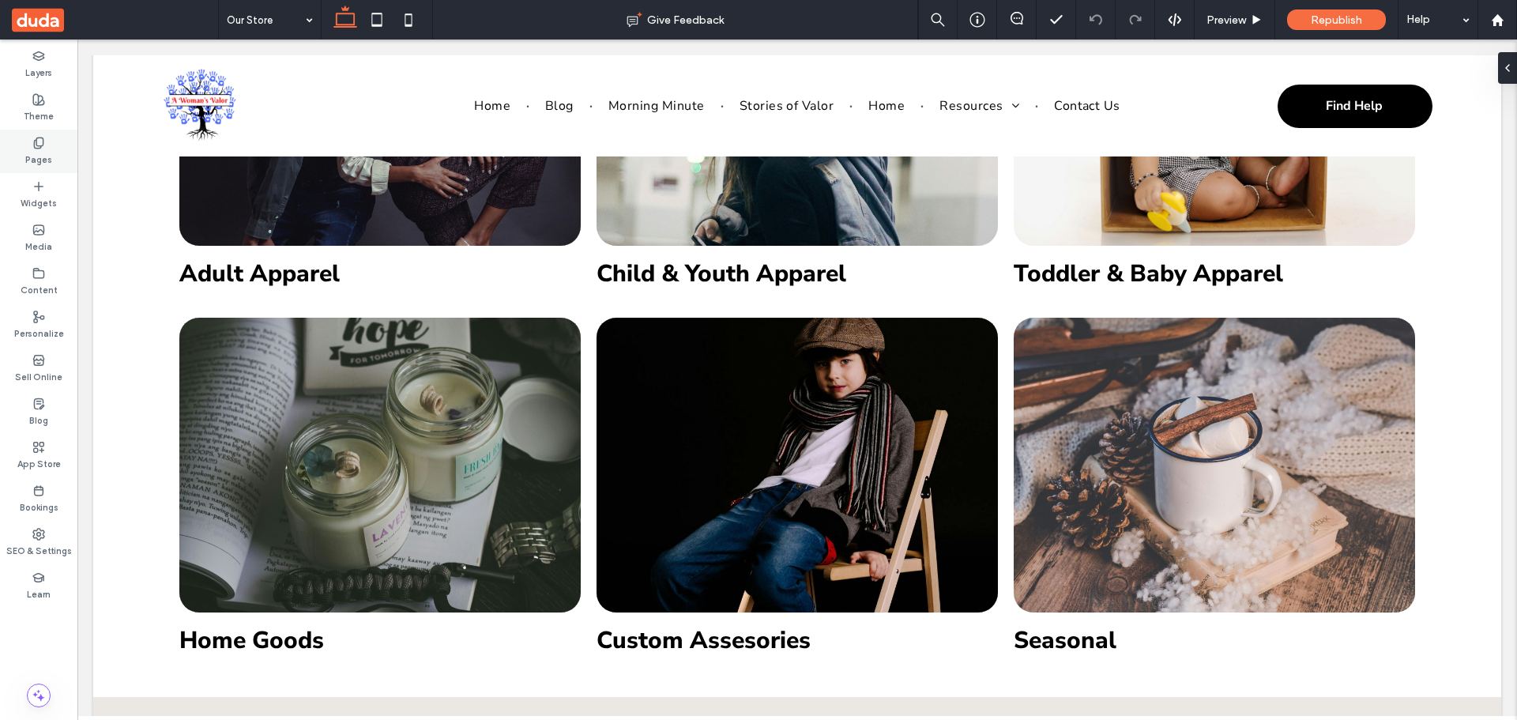
click at [40, 144] on icon at bounding box center [38, 143] width 13 height 13
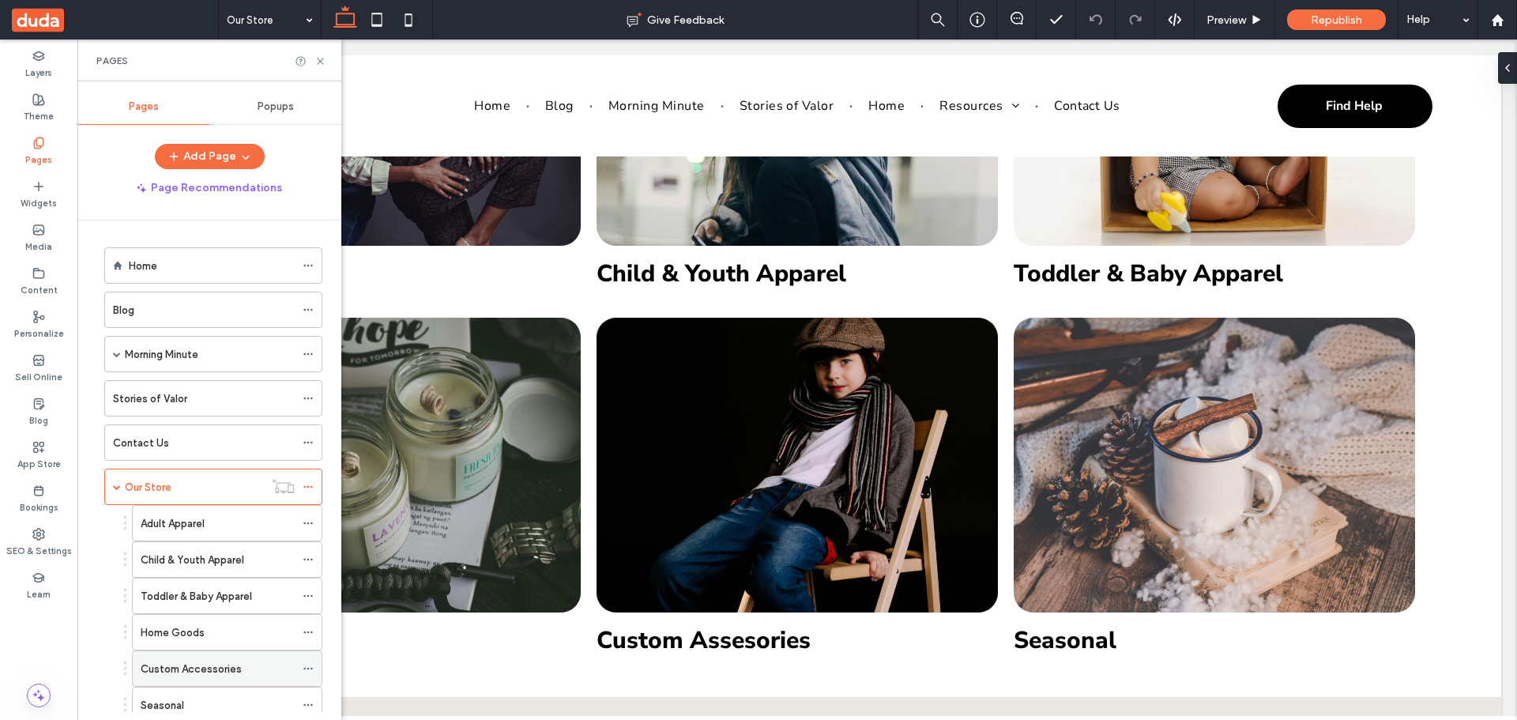
click at [187, 664] on label "Custom Accessories" at bounding box center [191, 669] width 101 height 28
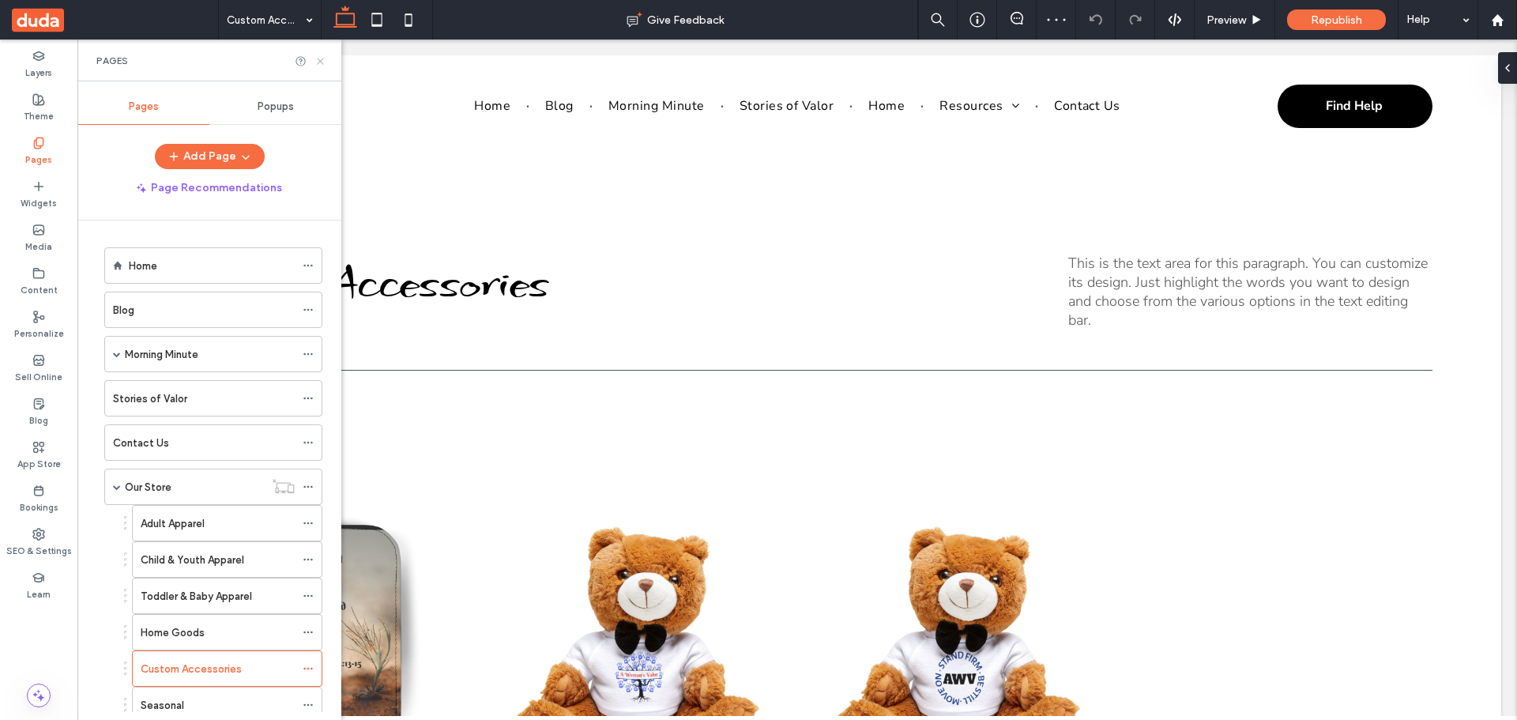
click at [325, 58] on icon at bounding box center [320, 61] width 12 height 12
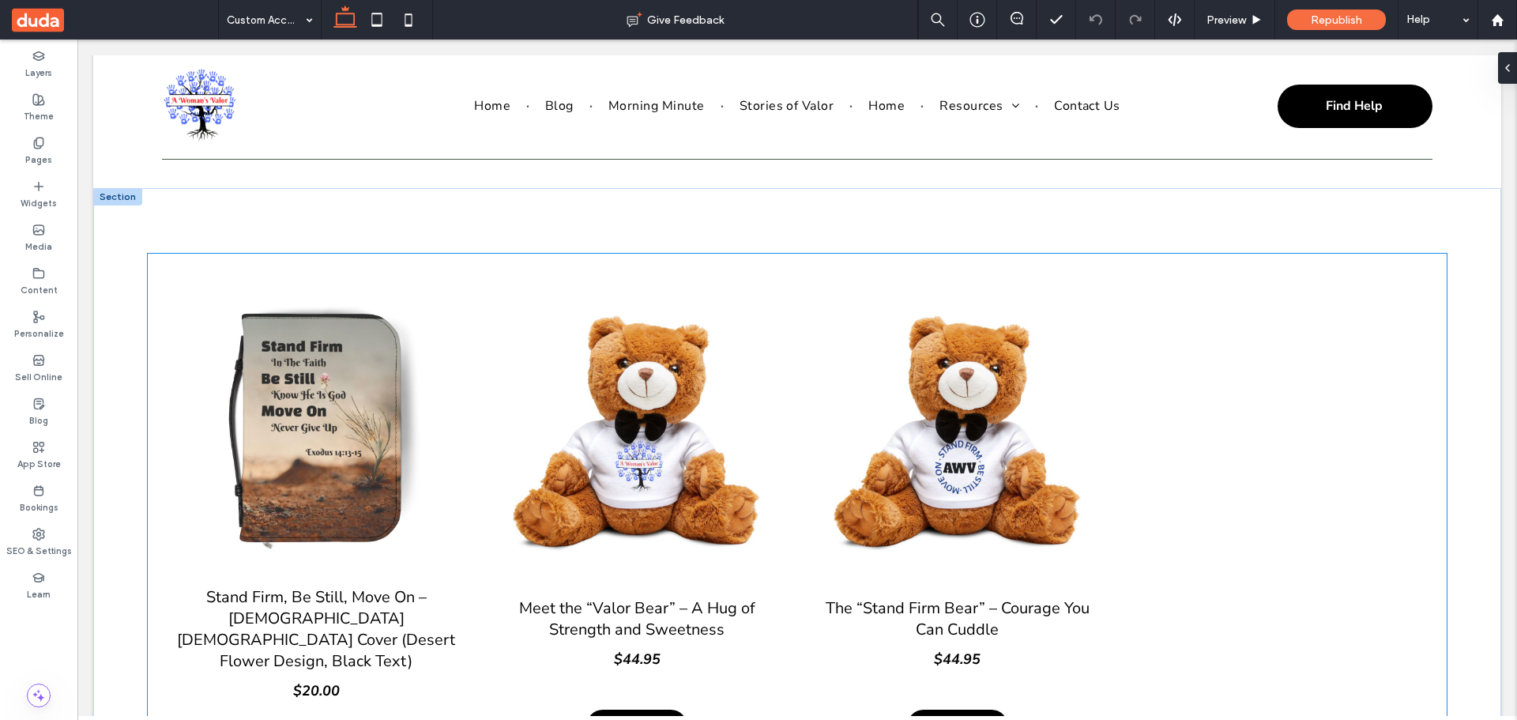
scroll to position [237, 0]
